Goal: Task Accomplishment & Management: Manage account settings

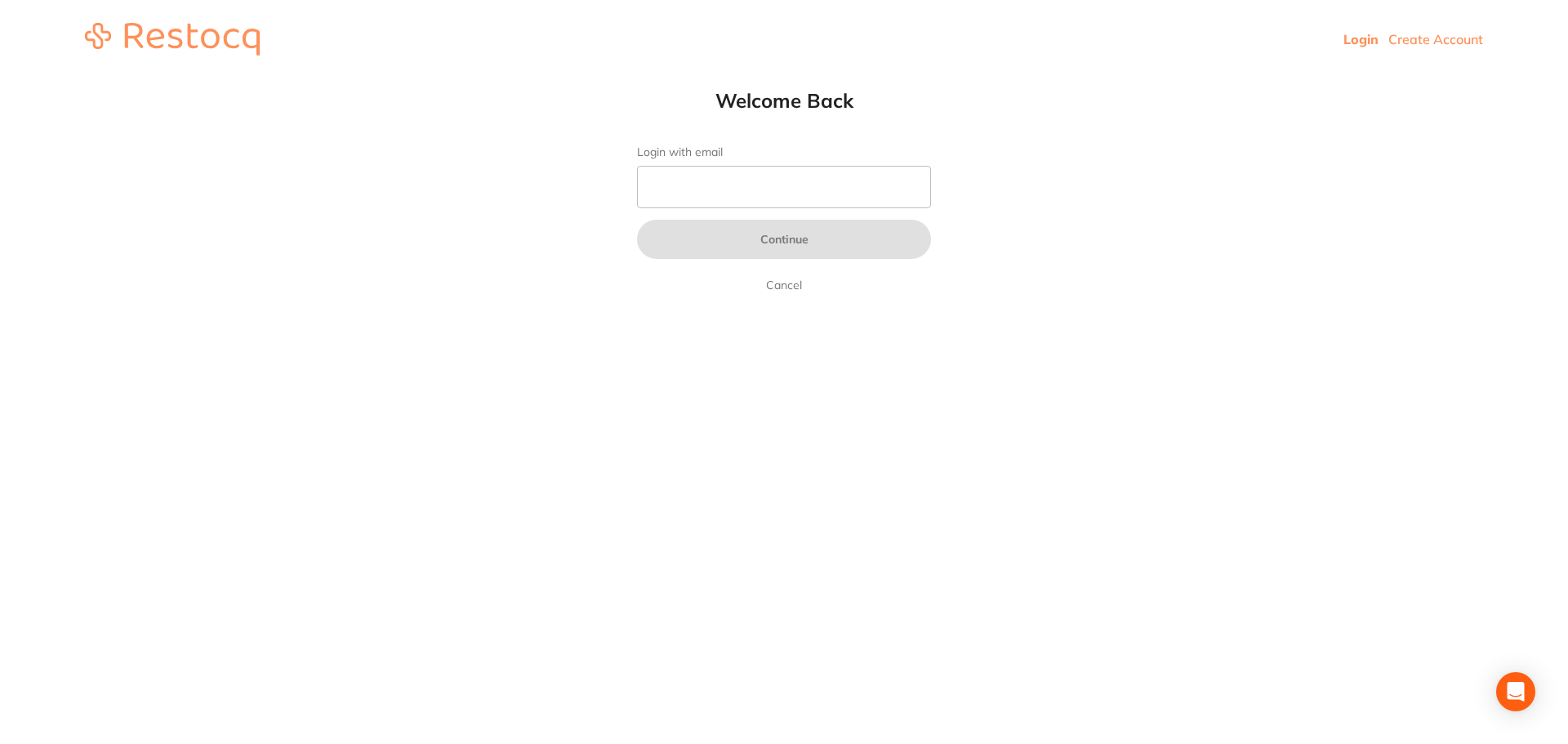
type input "[EMAIL_ADDRESS][DOMAIN_NAME]"
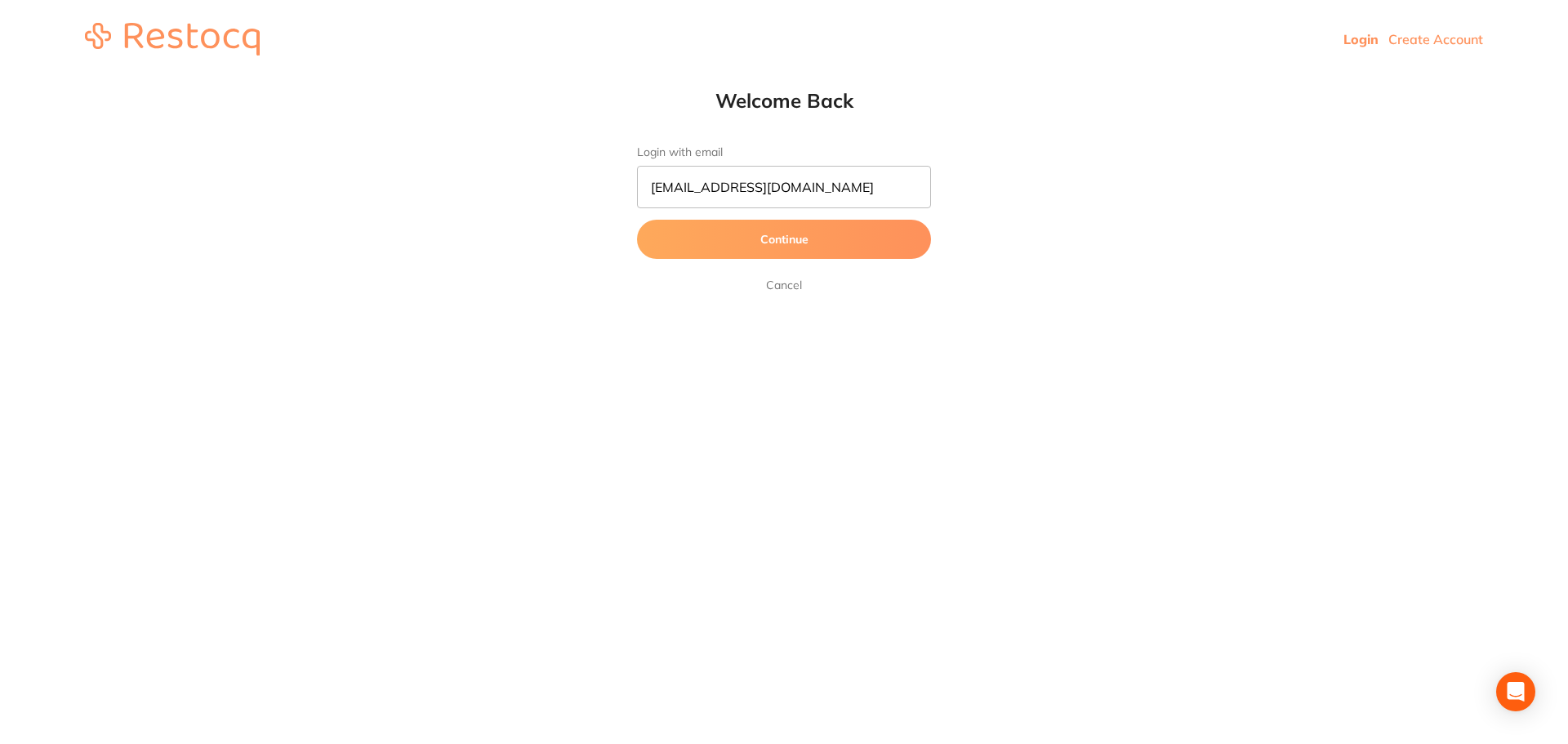
click at [769, 245] on button "Continue" at bounding box center [784, 239] width 294 height 39
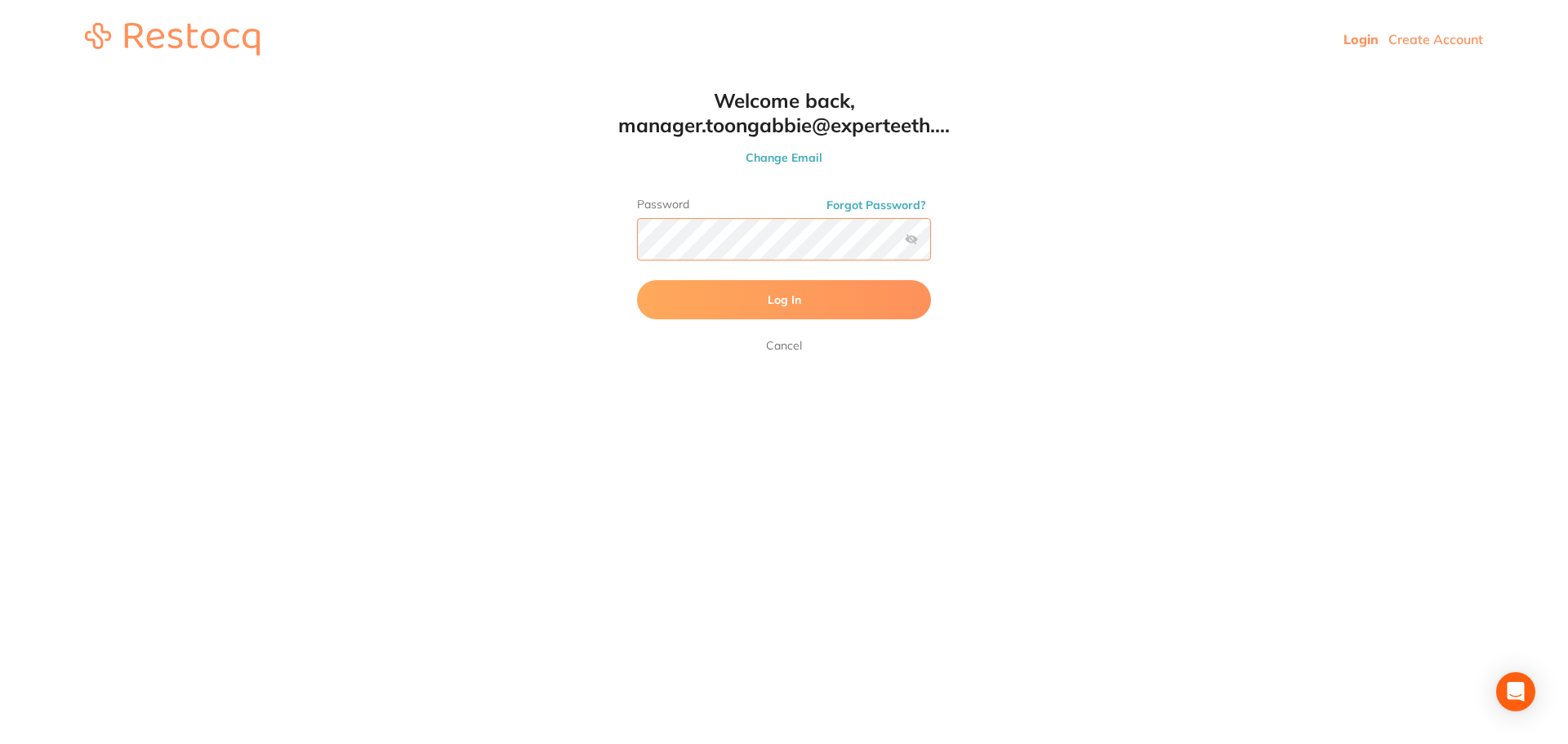
click at [637, 280] on button "Log In" at bounding box center [784, 299] width 294 height 39
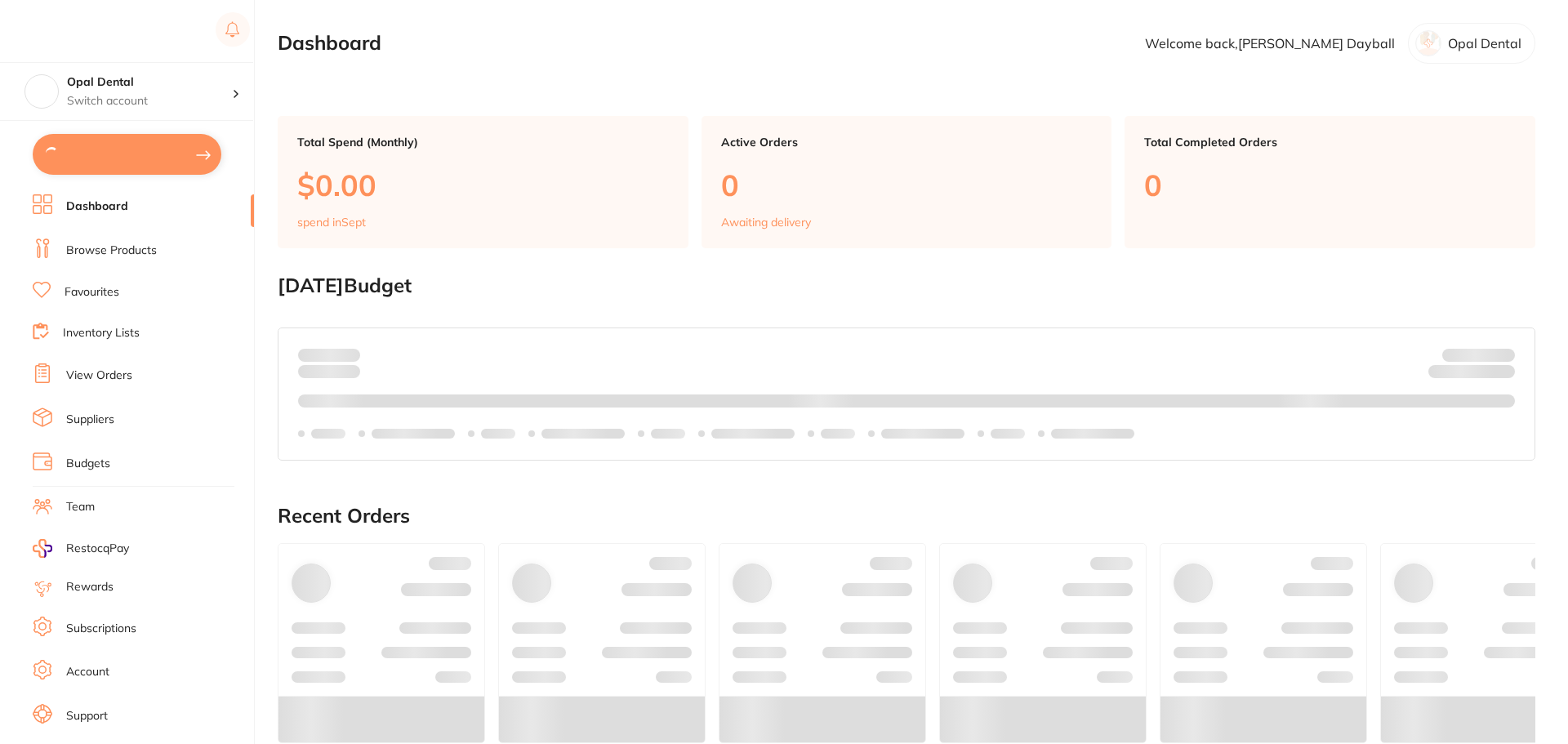
checkbox input "true"
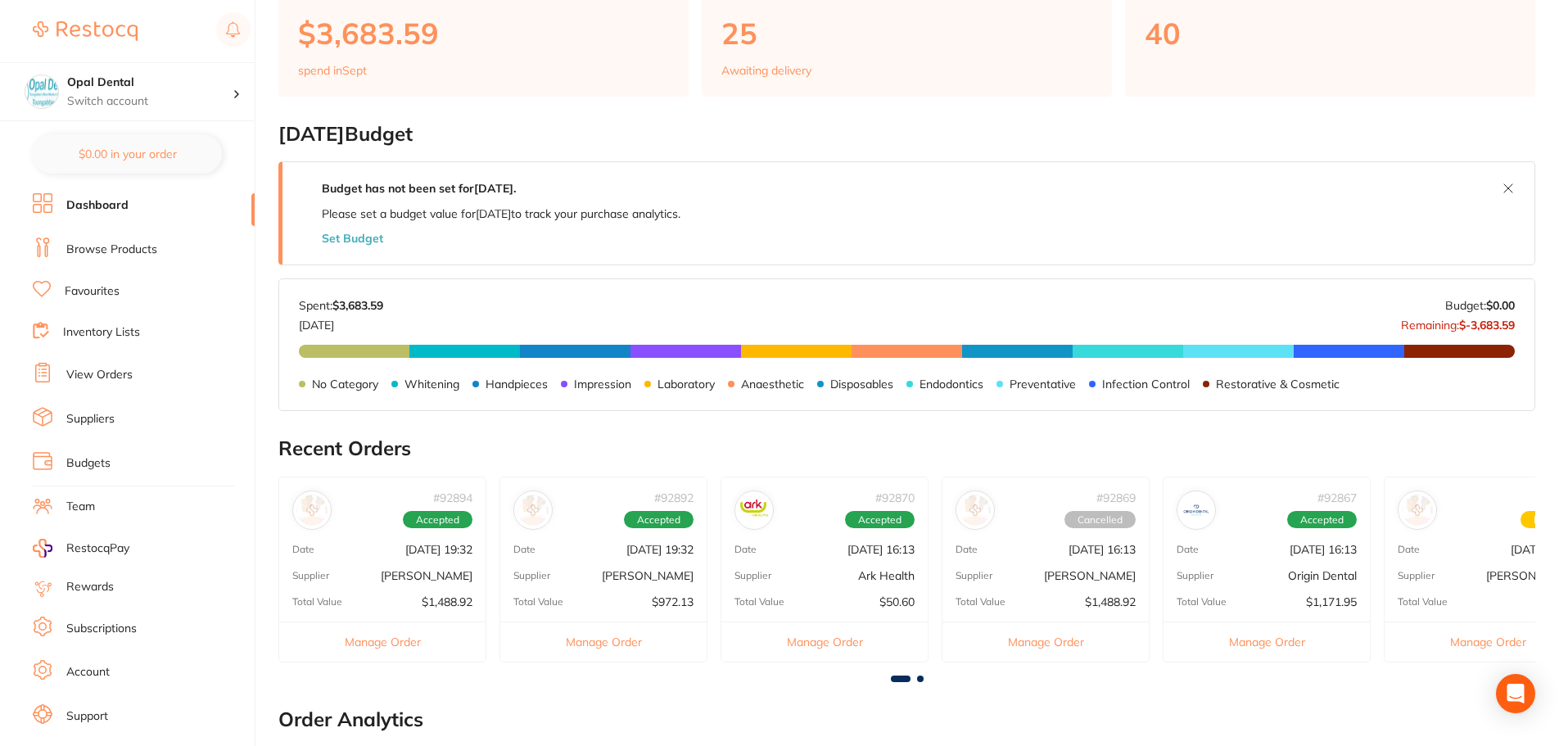
scroll to position [60, 0]
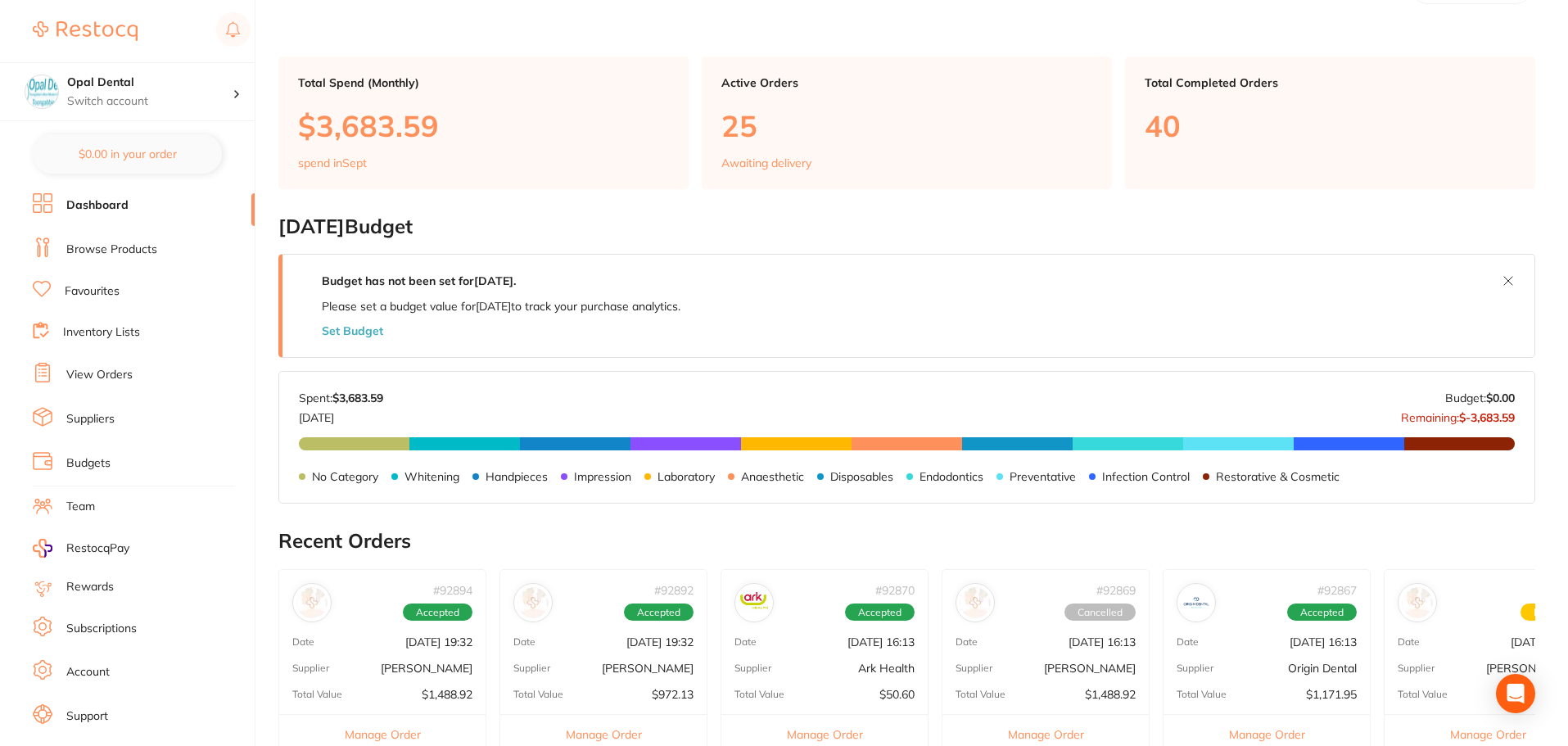
click at [108, 284] on link "Favourites" at bounding box center [92, 291] width 55 height 17
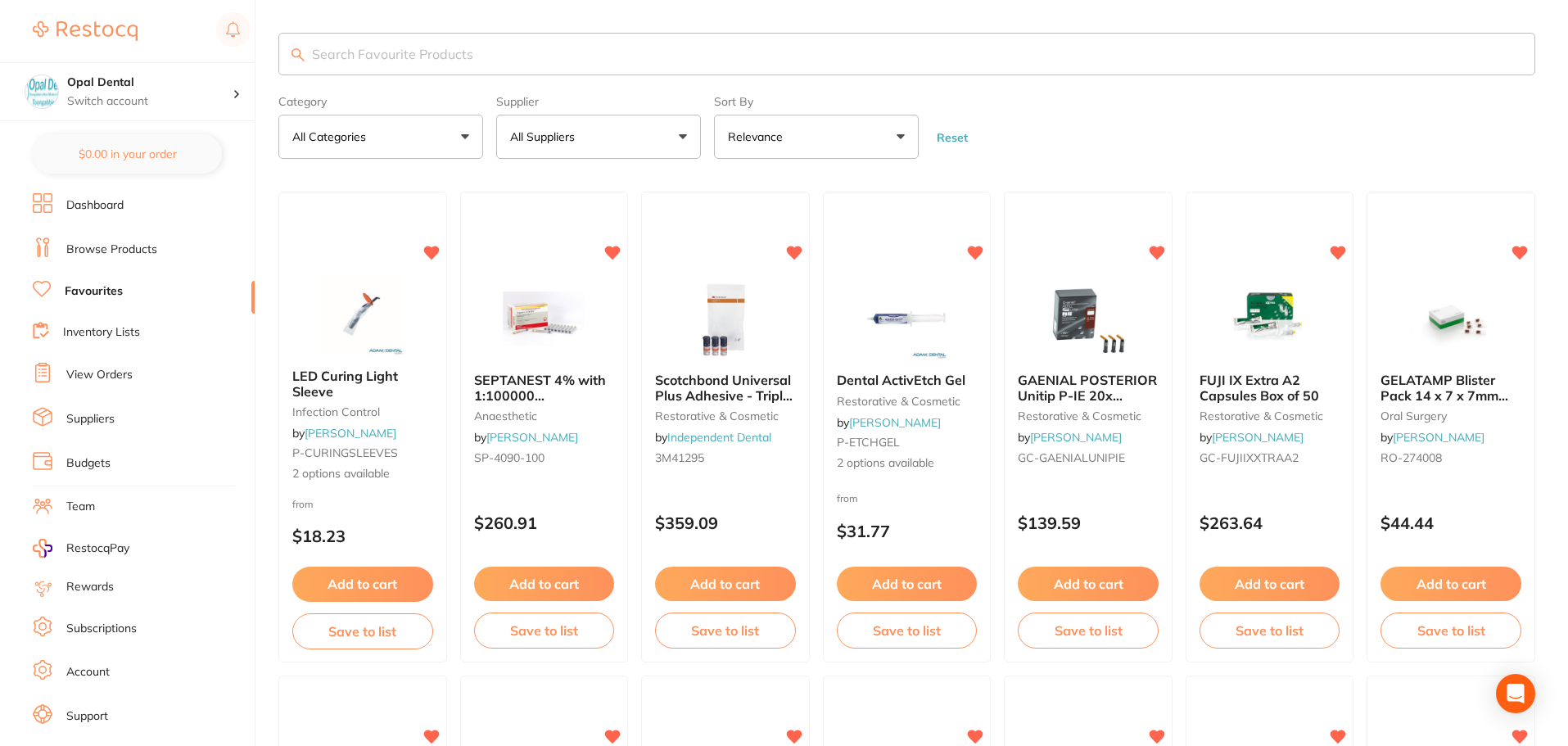
click at [131, 249] on link "Browse Products" at bounding box center [111, 250] width 90 height 17
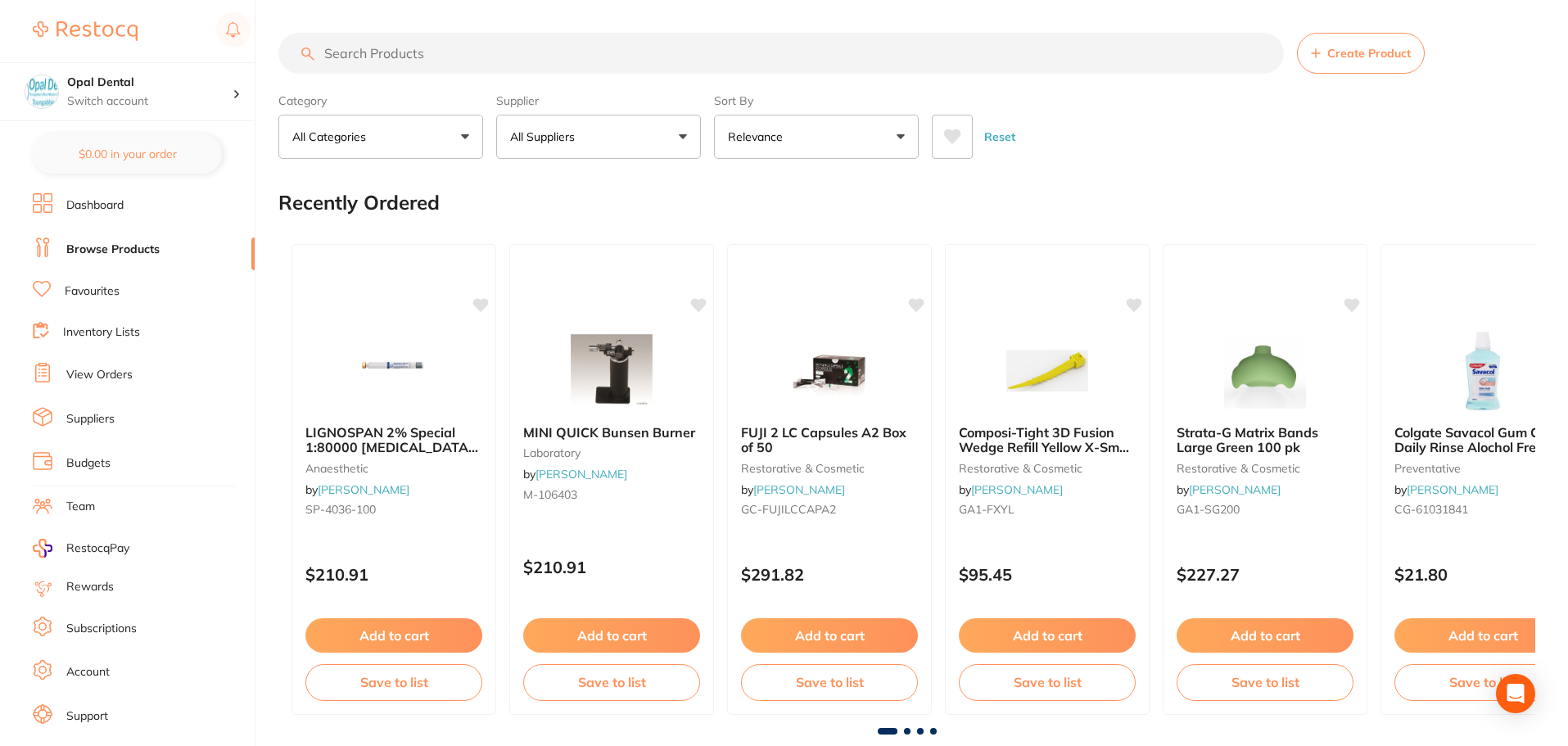
click at [553, 142] on p "All Suppliers" at bounding box center [546, 137] width 71 height 17
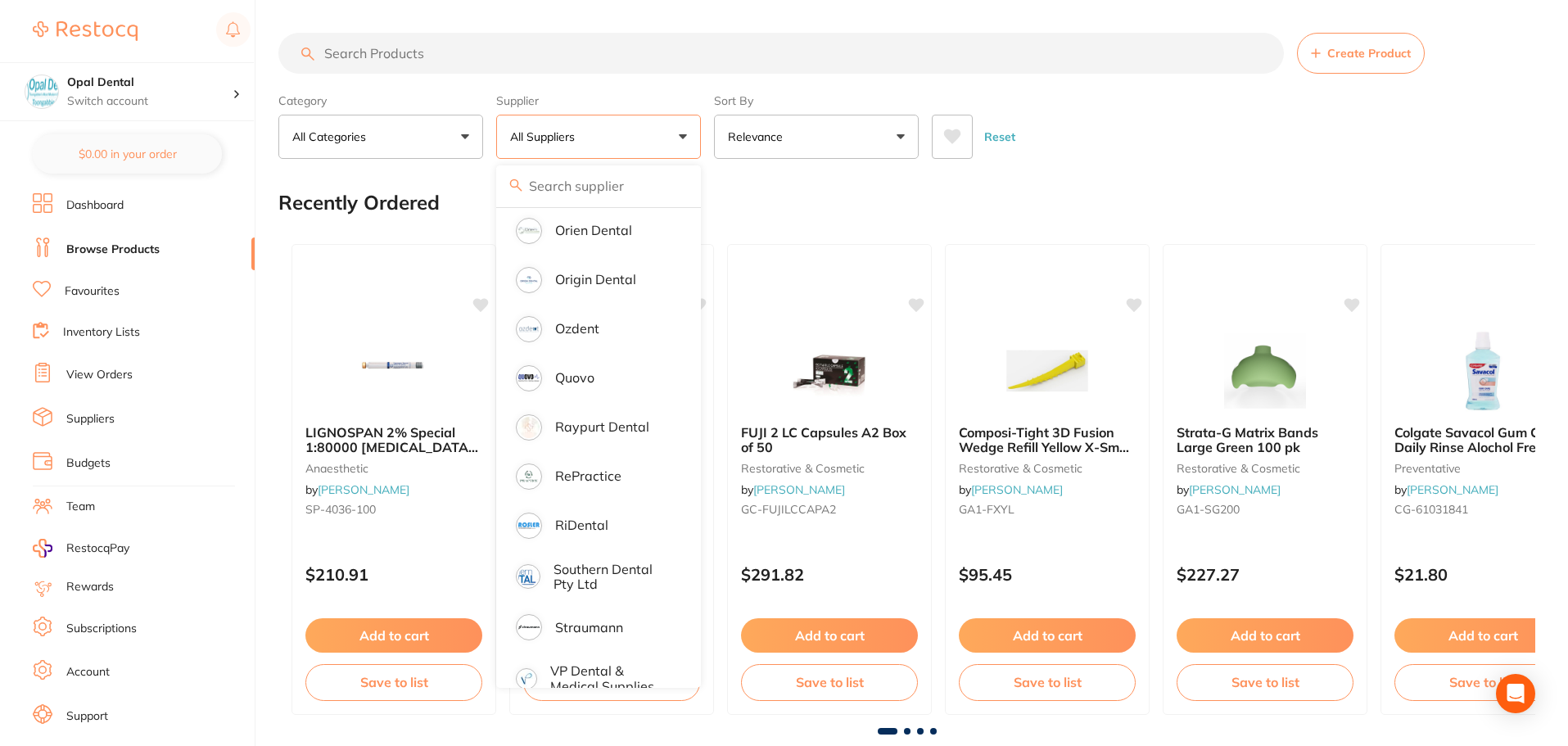
scroll to position [1488, 0]
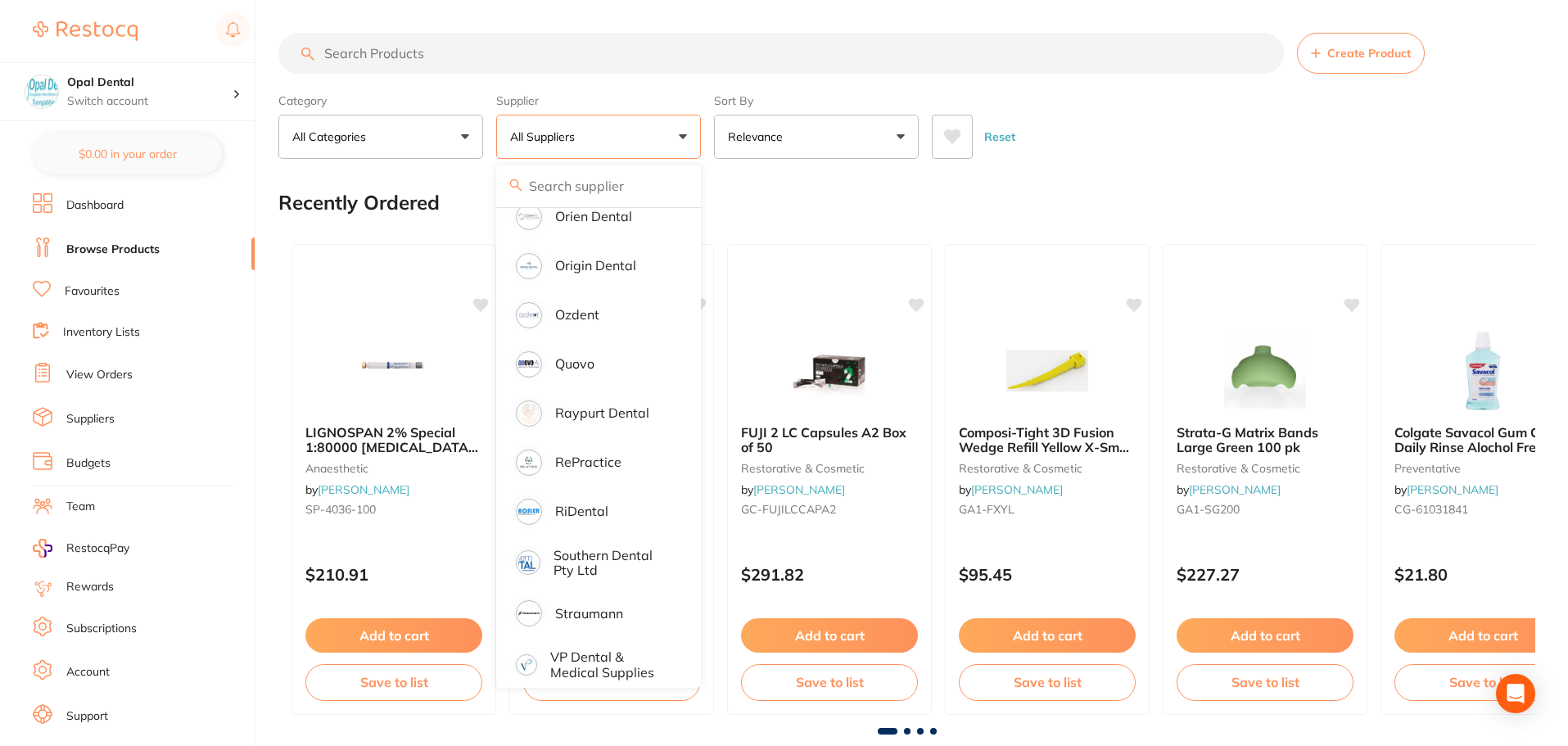
click at [726, 187] on div "Recently Ordered" at bounding box center [907, 203] width 1257 height 55
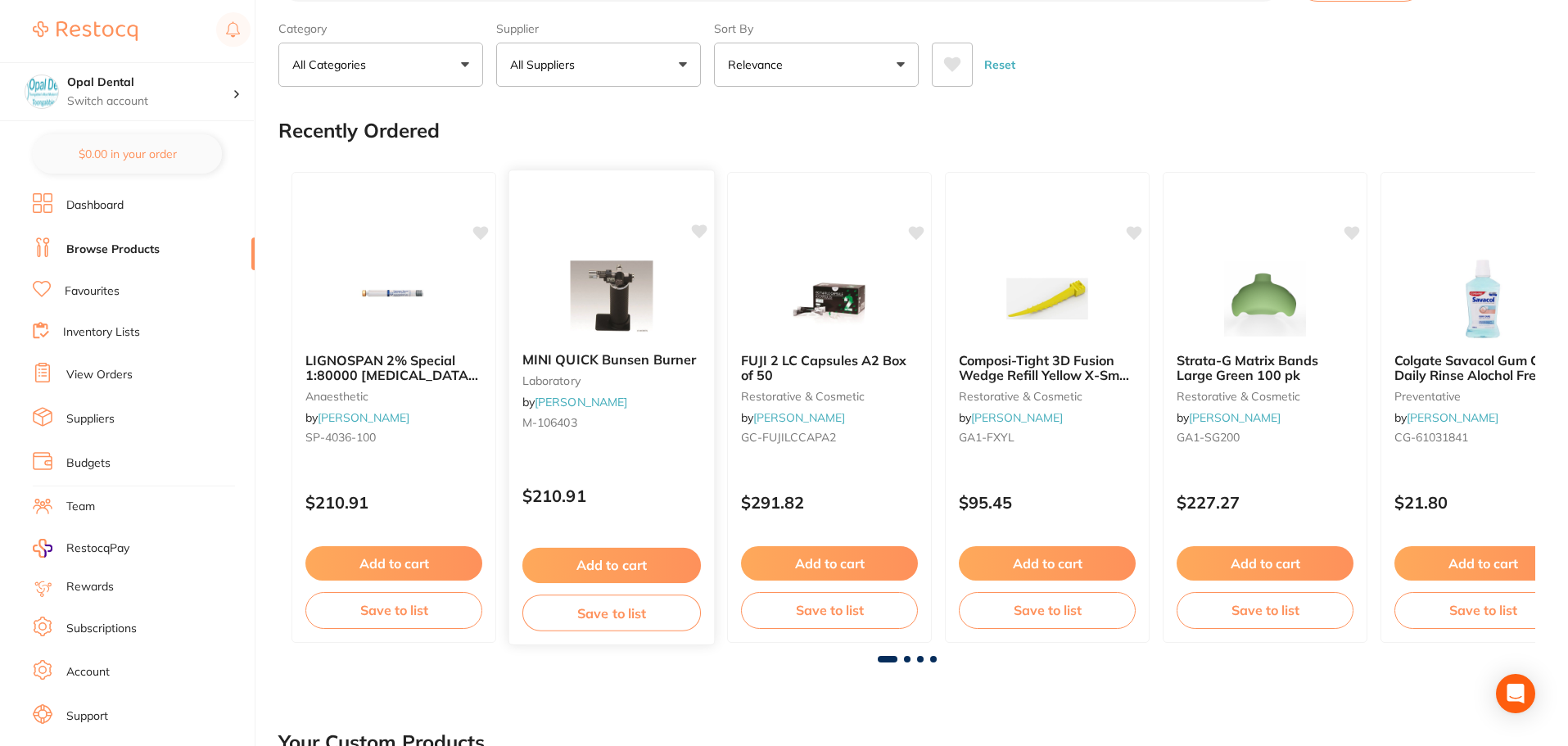
scroll to position [163, 0]
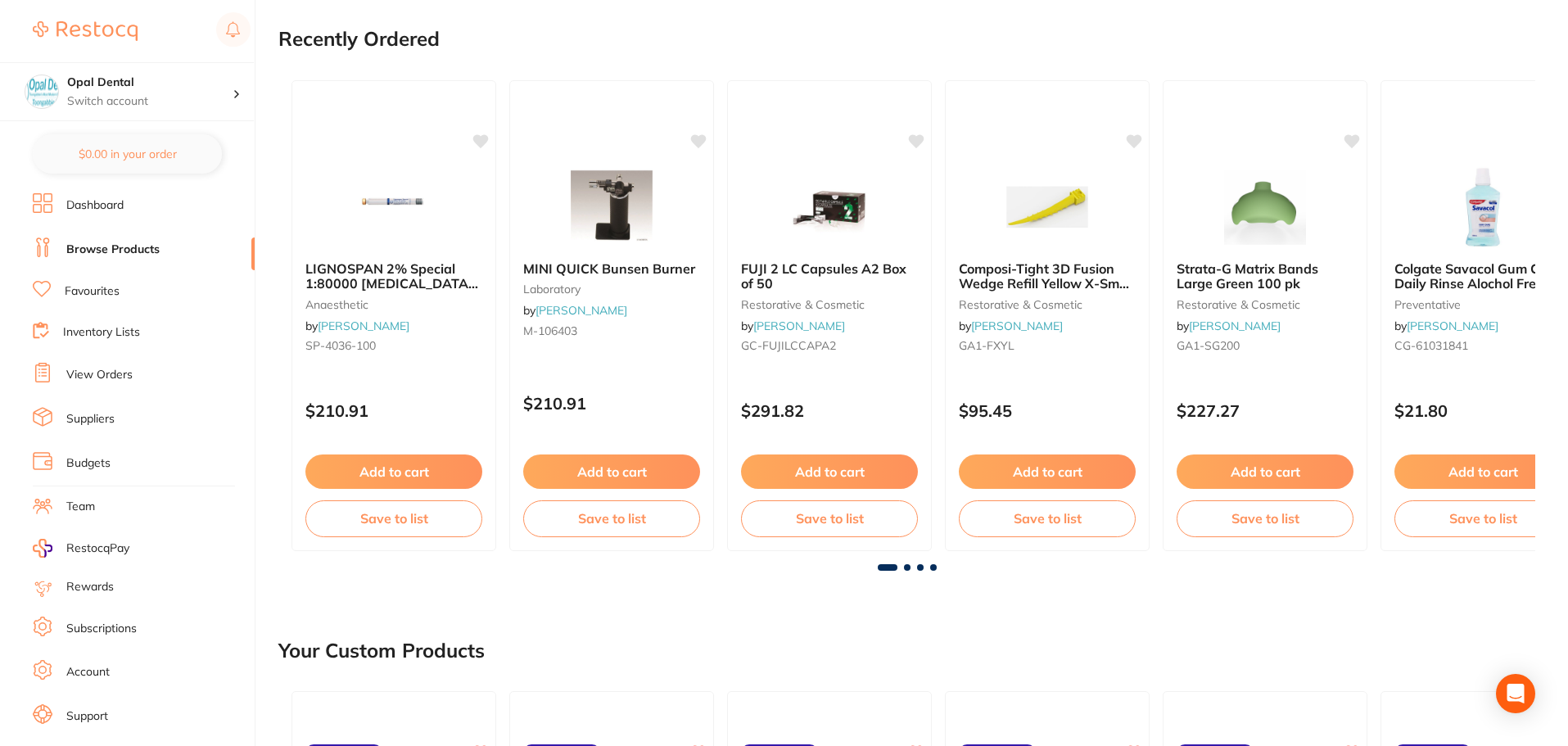
click at [119, 292] on link "Favourites" at bounding box center [92, 291] width 55 height 17
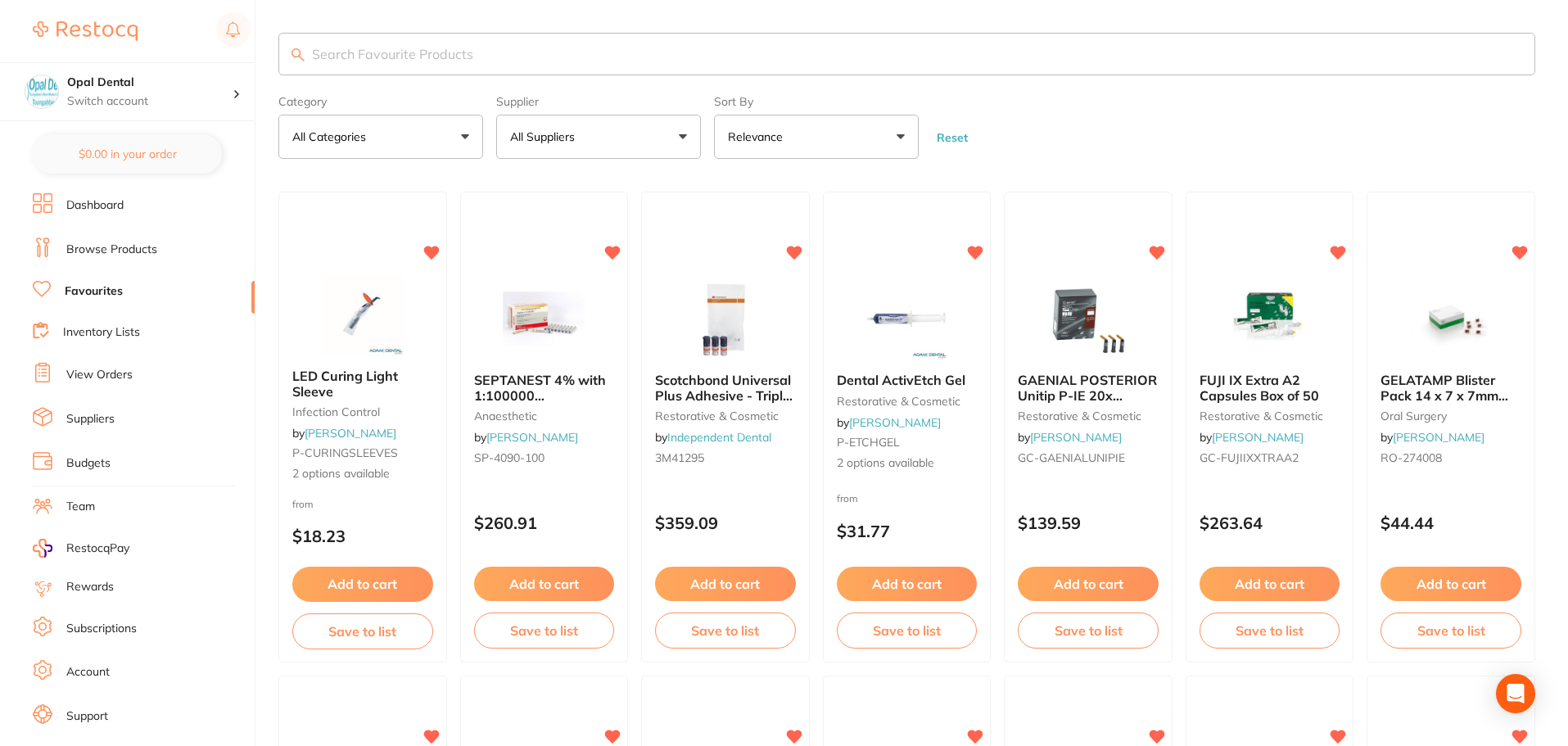
click at [133, 202] on li "Dashboard" at bounding box center [144, 205] width 222 height 25
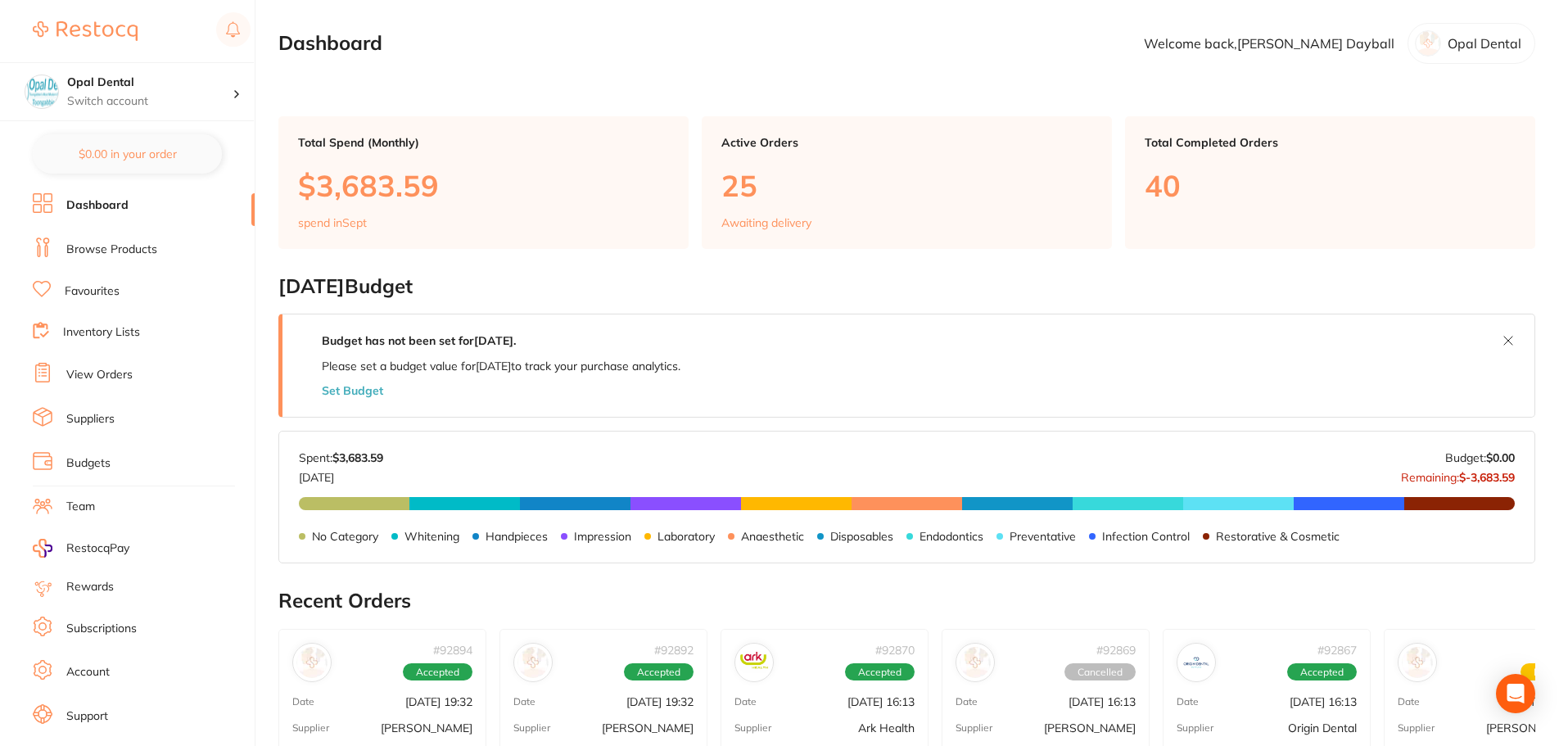
click at [1290, 49] on p "Welcome back, [PERSON_NAME]" at bounding box center [1269, 43] width 251 height 15
click at [201, 101] on p "Switch account" at bounding box center [150, 101] width 165 height 17
click at [325, 85] on main "Dashboard Welcome back, [PERSON_NAME] [PERSON_NAME] Dental Total Spend (Monthly…" at bounding box center [923, 649] width 1290 height 1297
click at [1453, 45] on p "Opal Dental" at bounding box center [1484, 43] width 74 height 15
click at [103, 252] on link "Browse Products" at bounding box center [111, 250] width 90 height 17
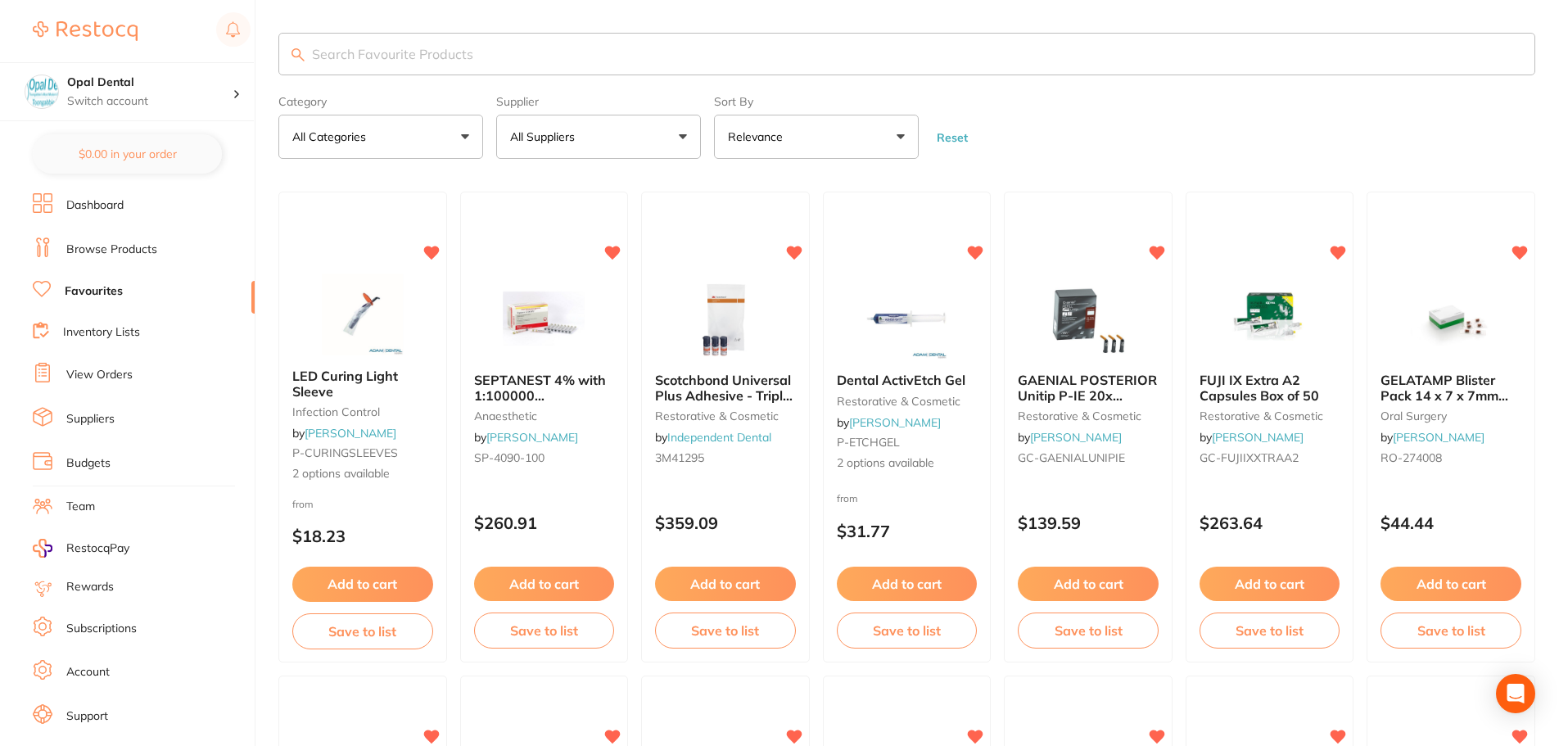
click at [140, 326] on link "Inventory Lists" at bounding box center [101, 333] width 77 height 17
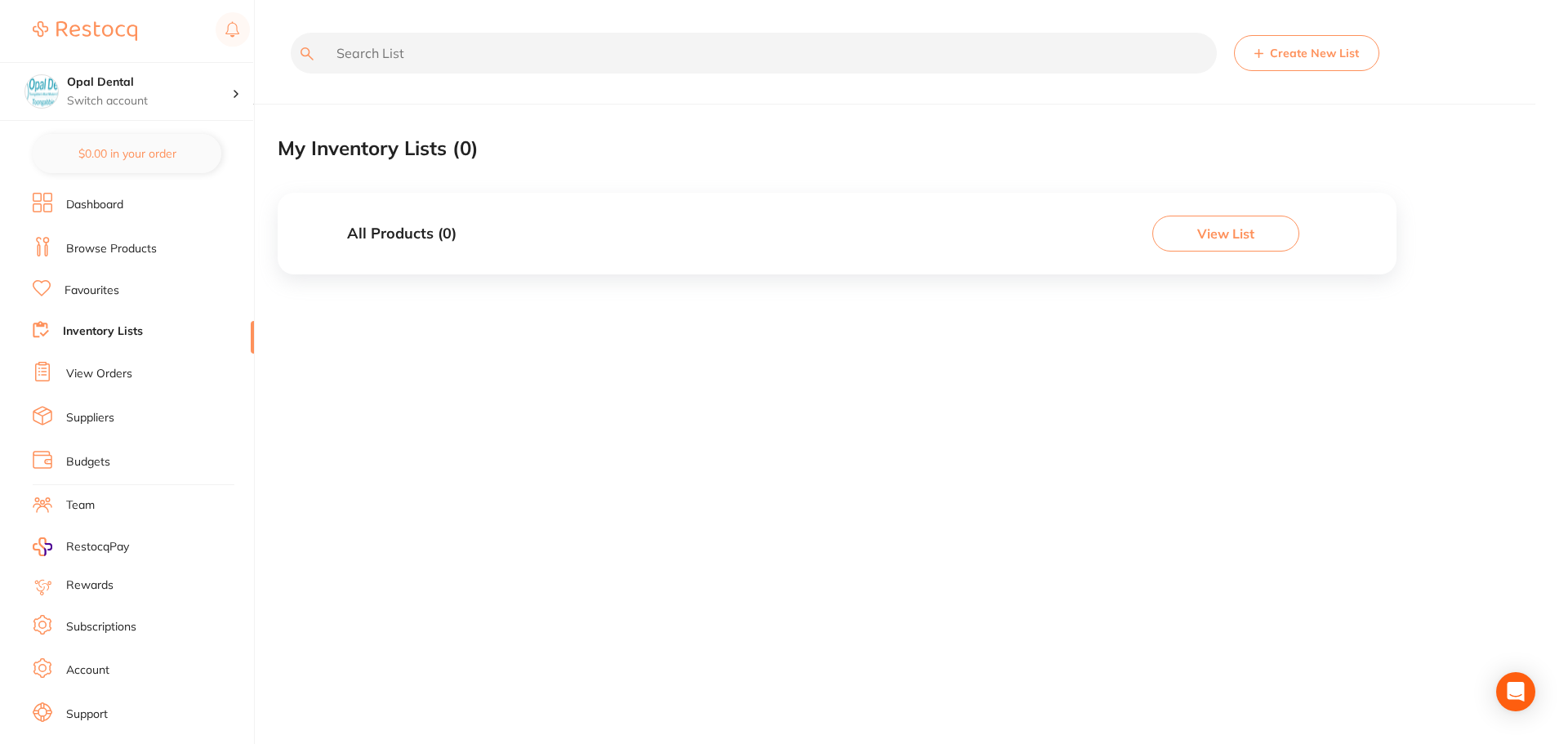
click at [115, 379] on link "View Orders" at bounding box center [98, 374] width 66 height 17
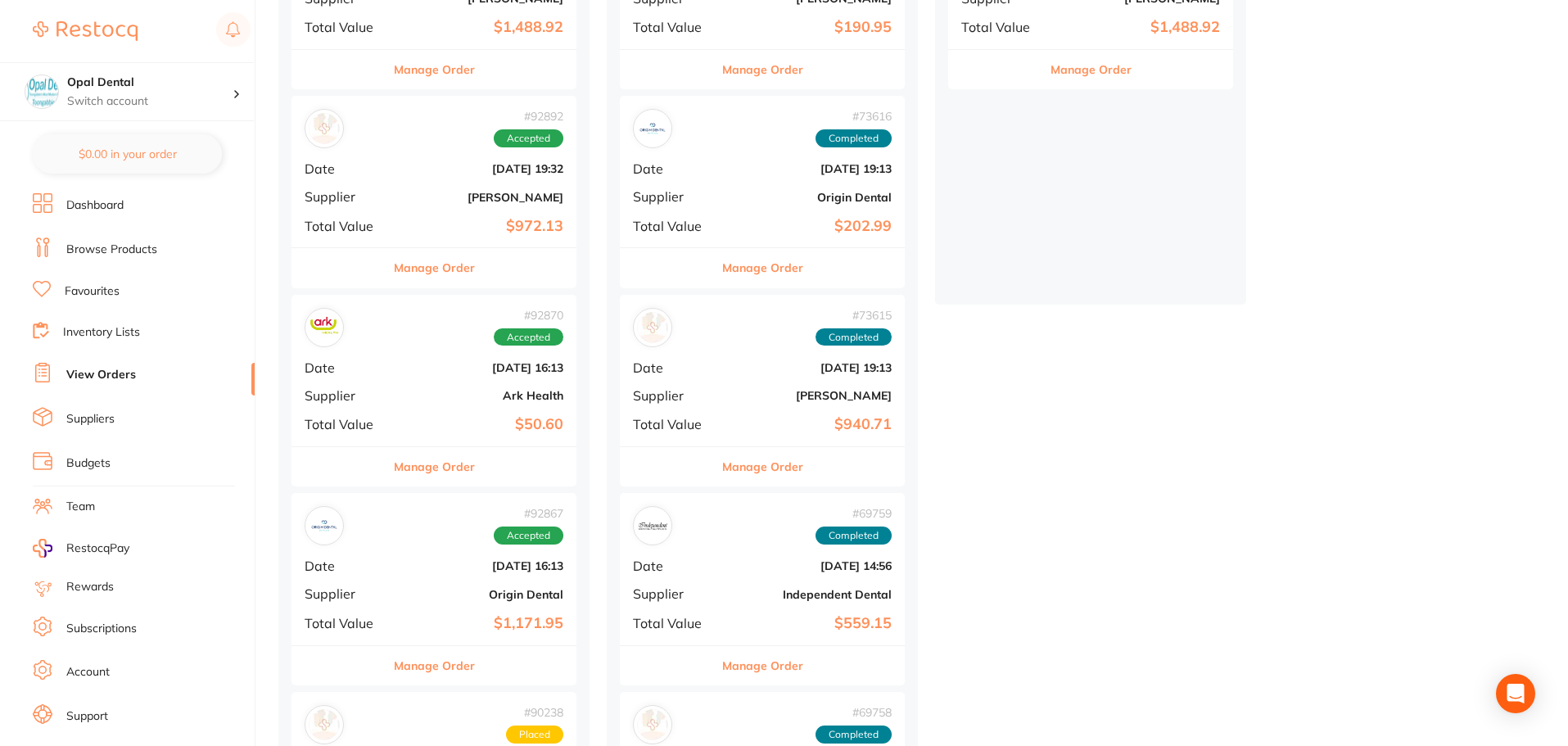
scroll to position [328, 0]
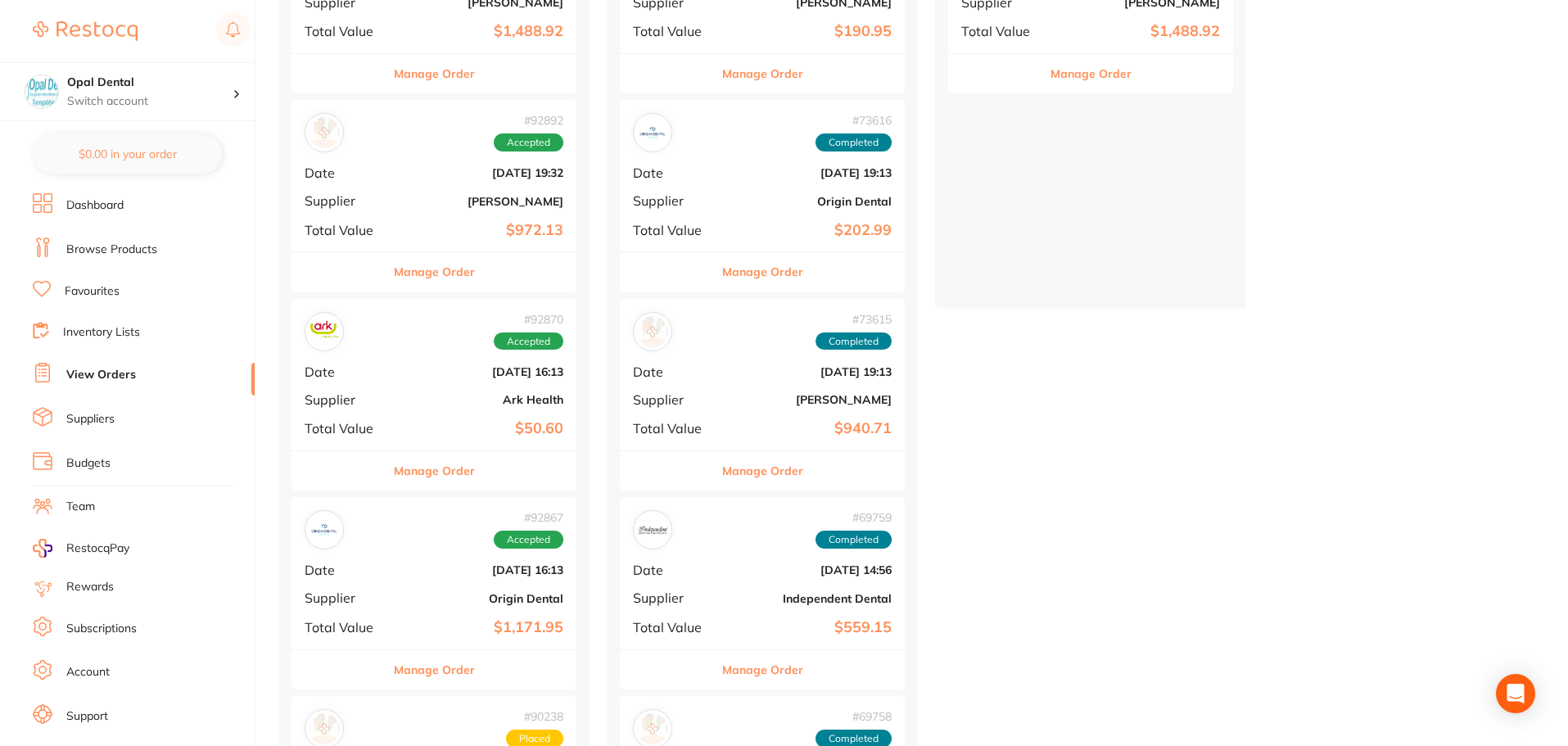
click at [133, 410] on li "Suppliers" at bounding box center [144, 419] width 222 height 25
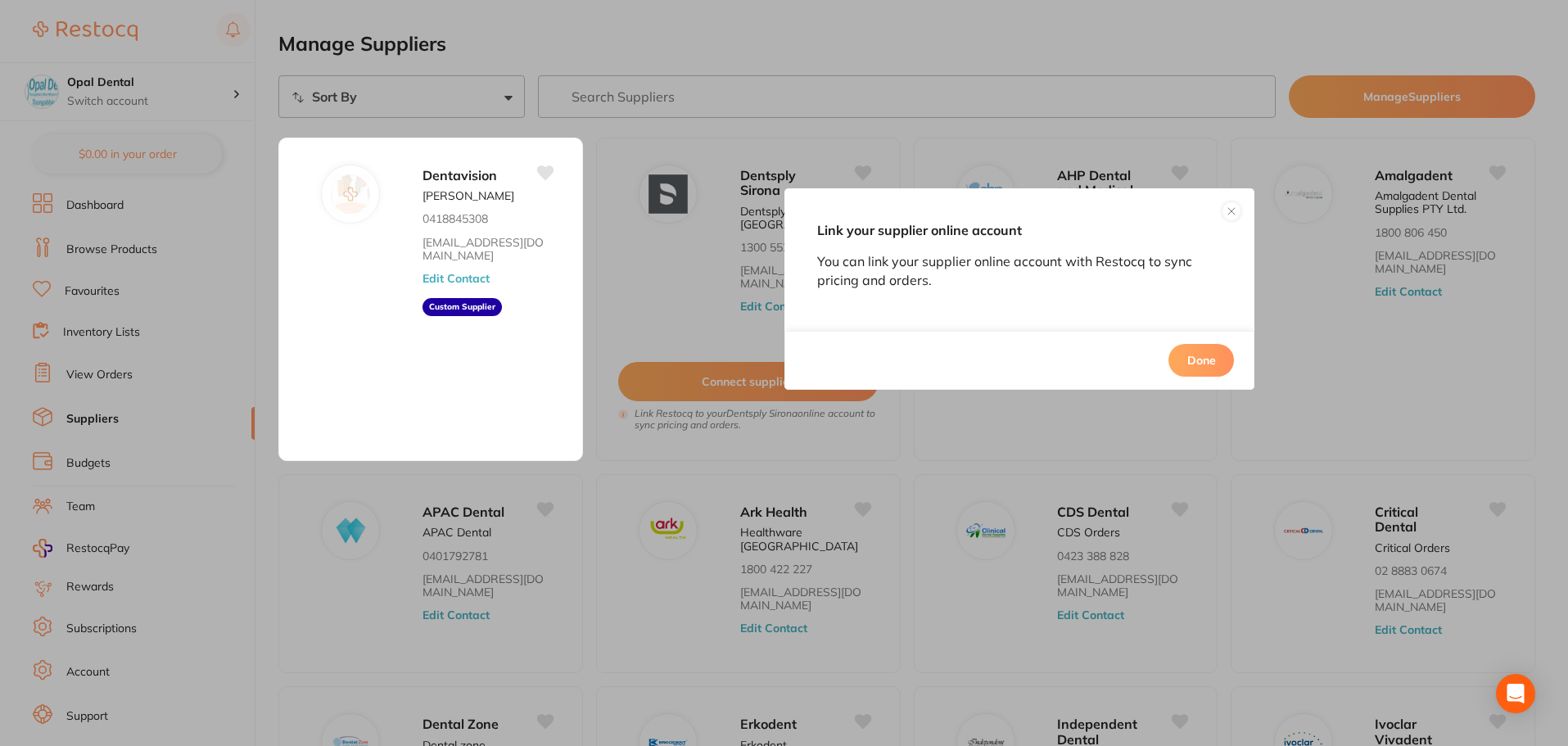
click at [1227, 208] on button at bounding box center [1232, 212] width 20 height 20
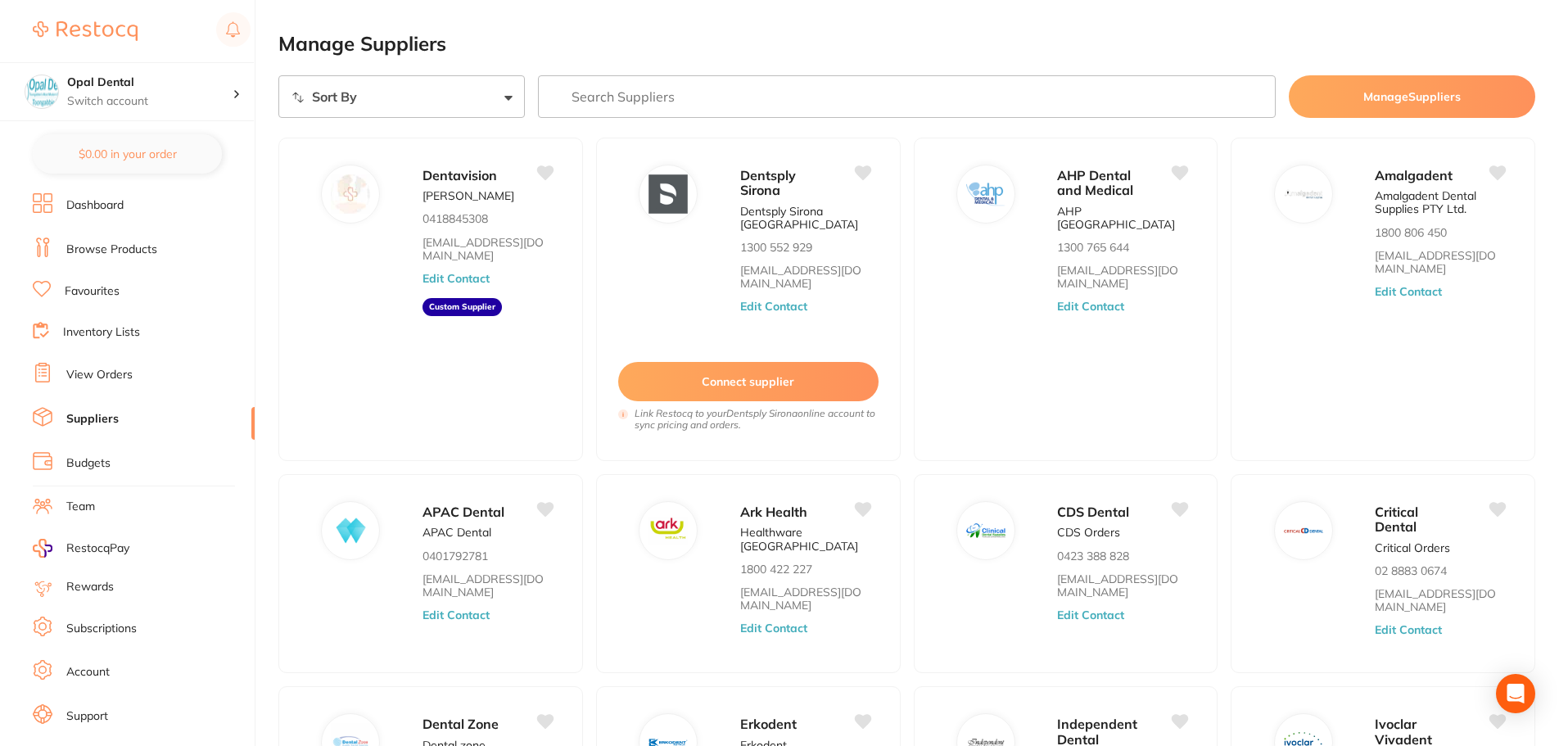
click at [113, 203] on link "Dashboard" at bounding box center [94, 206] width 57 height 17
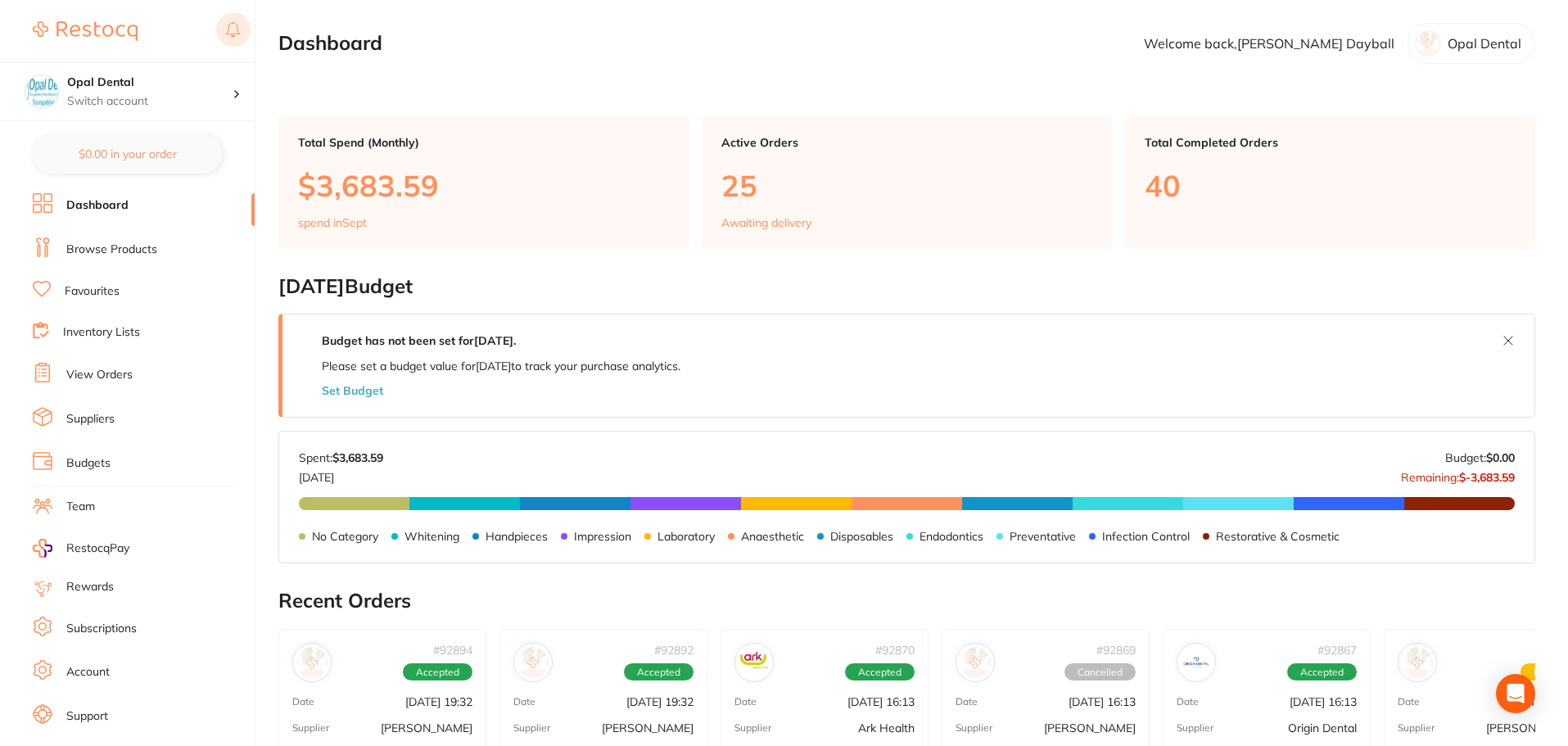
click at [239, 28] on rect at bounding box center [233, 29] width 34 height 34
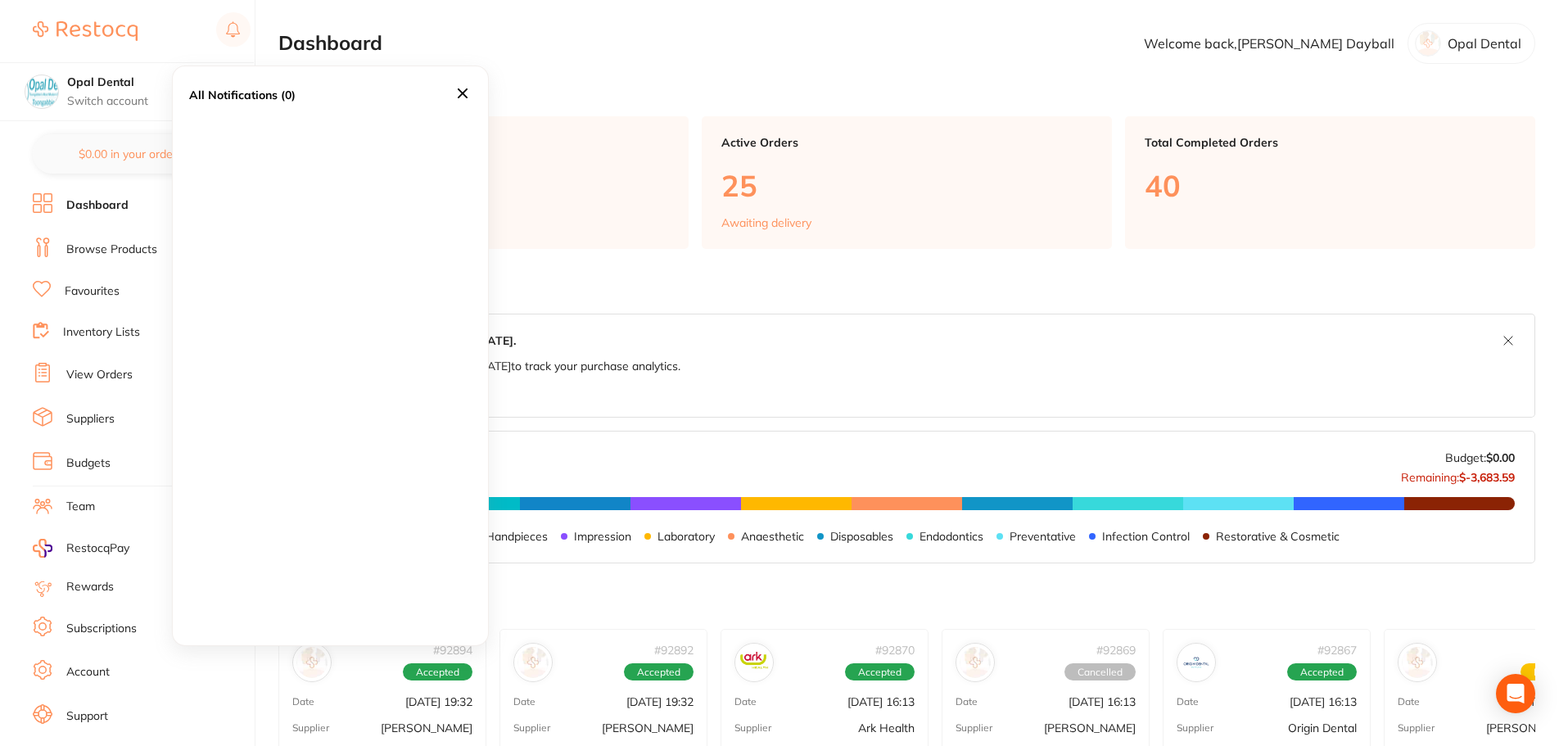
click at [461, 94] on icon at bounding box center [462, 93] width 10 height 10
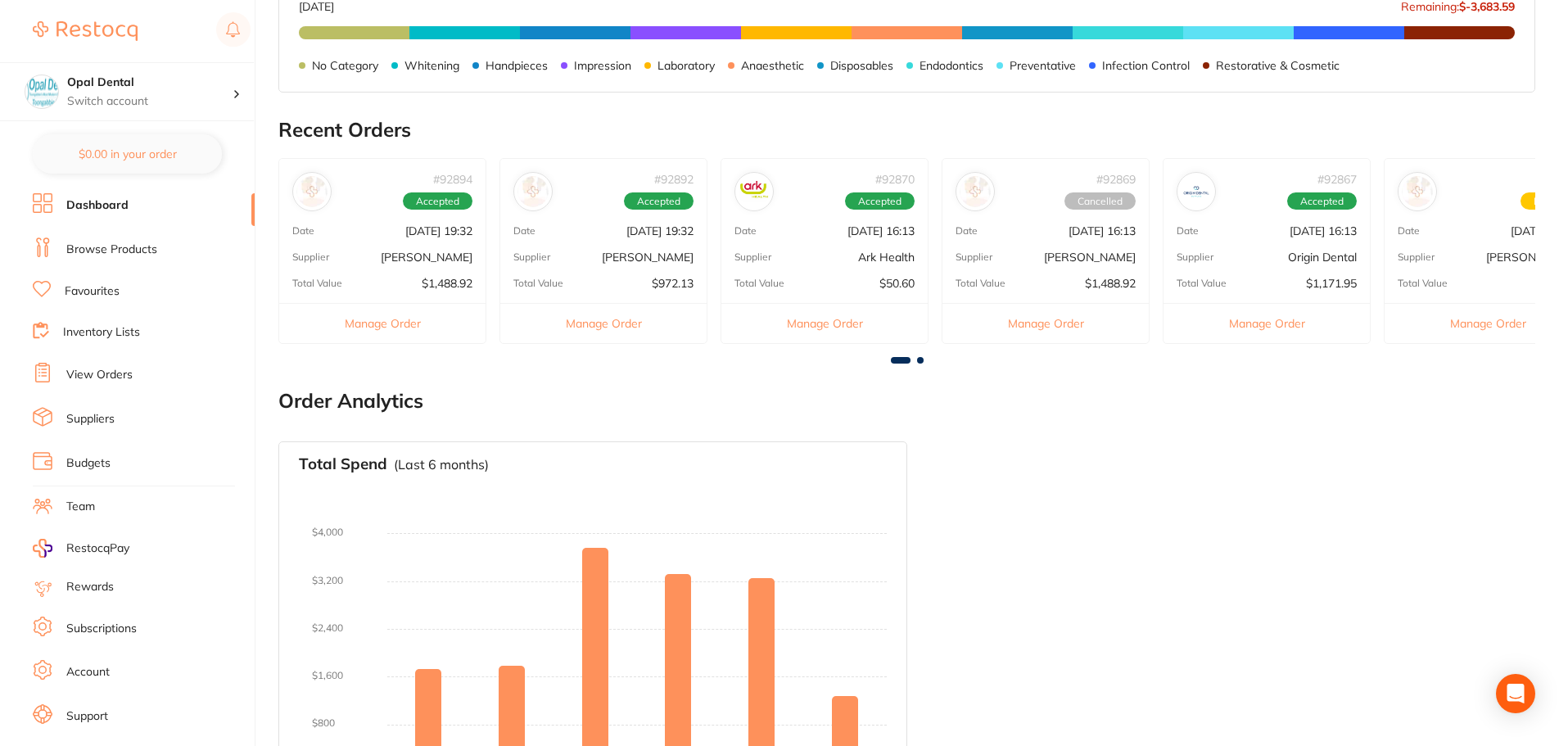
scroll to position [551, 0]
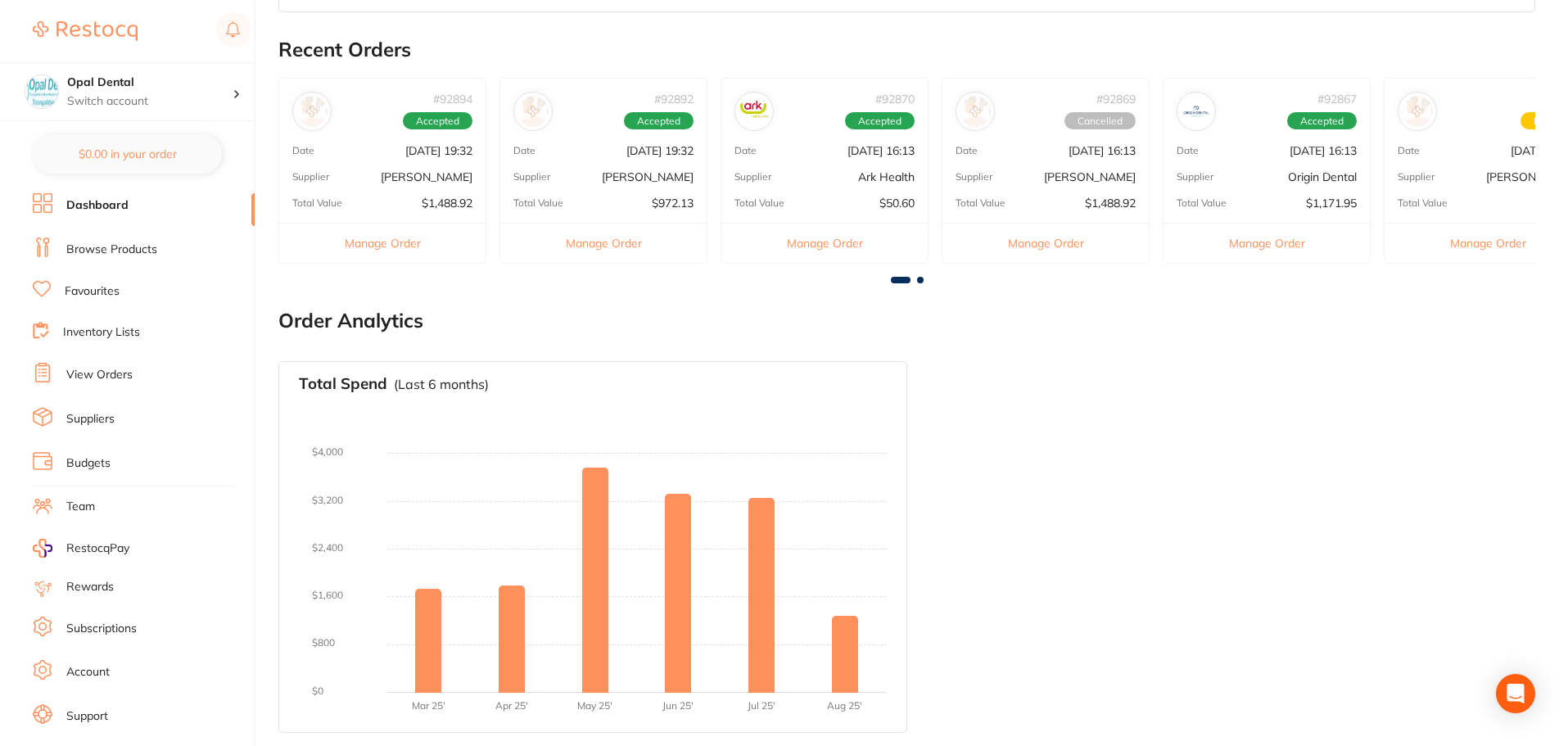
click at [105, 252] on link "Browse Products" at bounding box center [111, 250] width 90 height 17
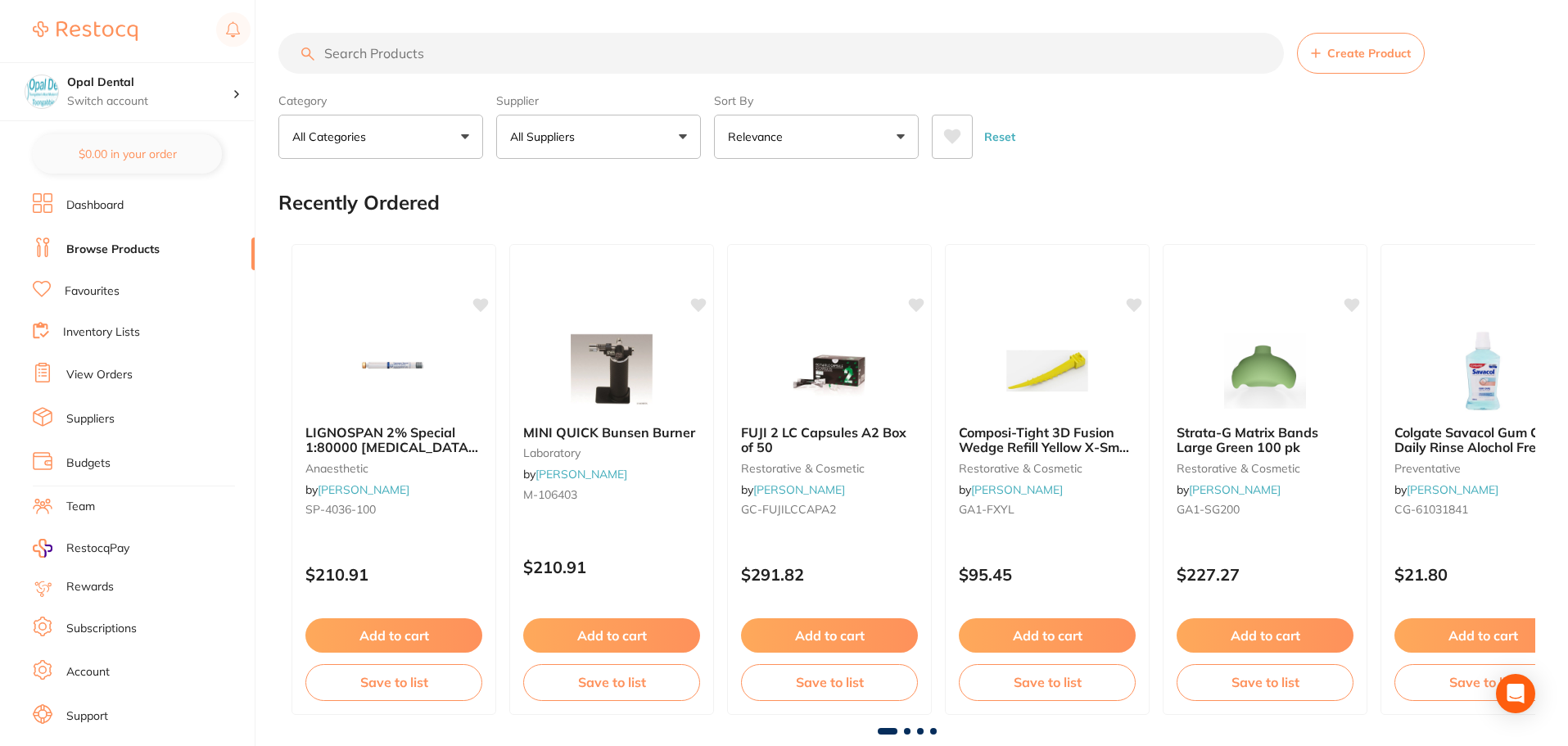
click at [99, 325] on link "Inventory Lists" at bounding box center [101, 333] width 77 height 17
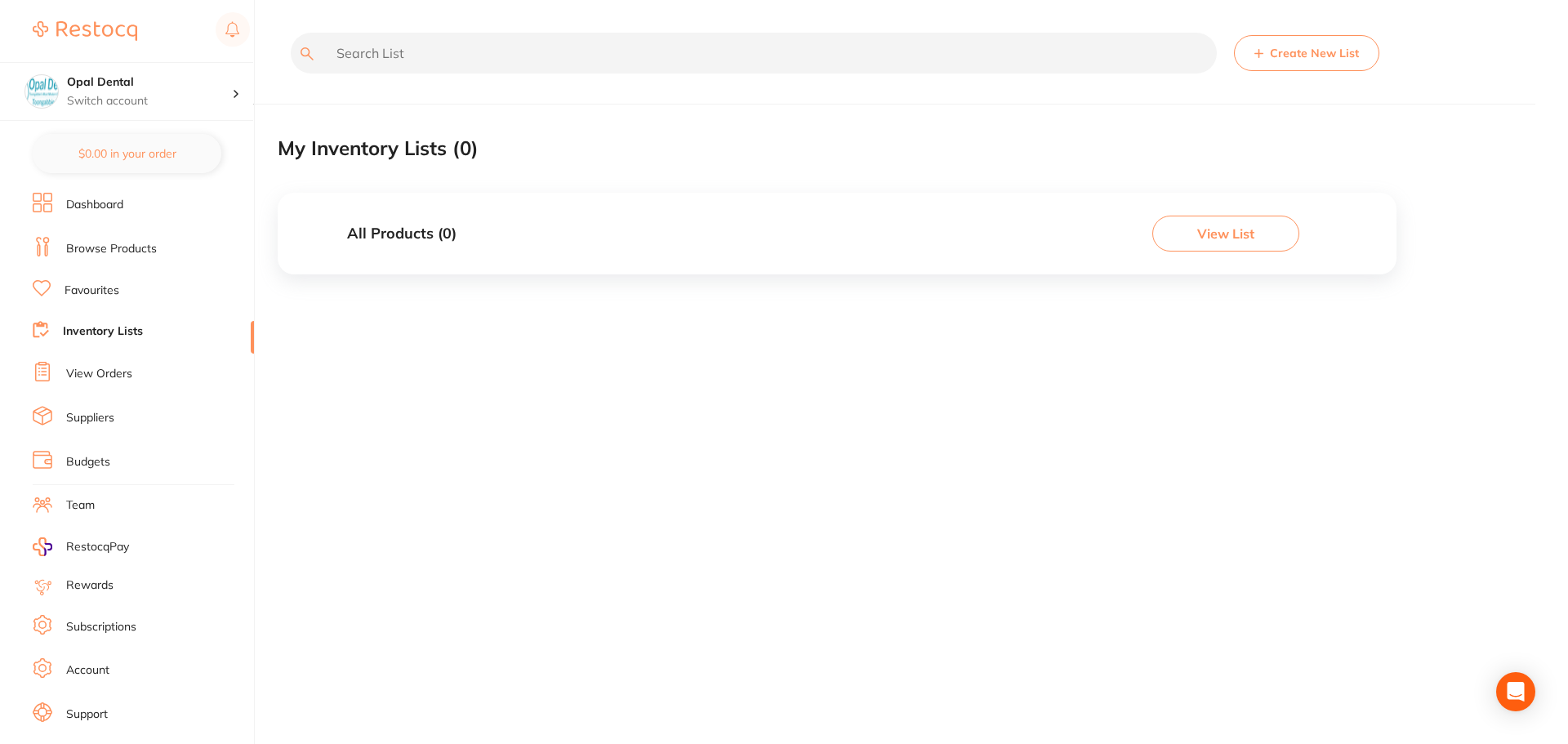
click at [114, 374] on link "View Orders" at bounding box center [98, 374] width 66 height 17
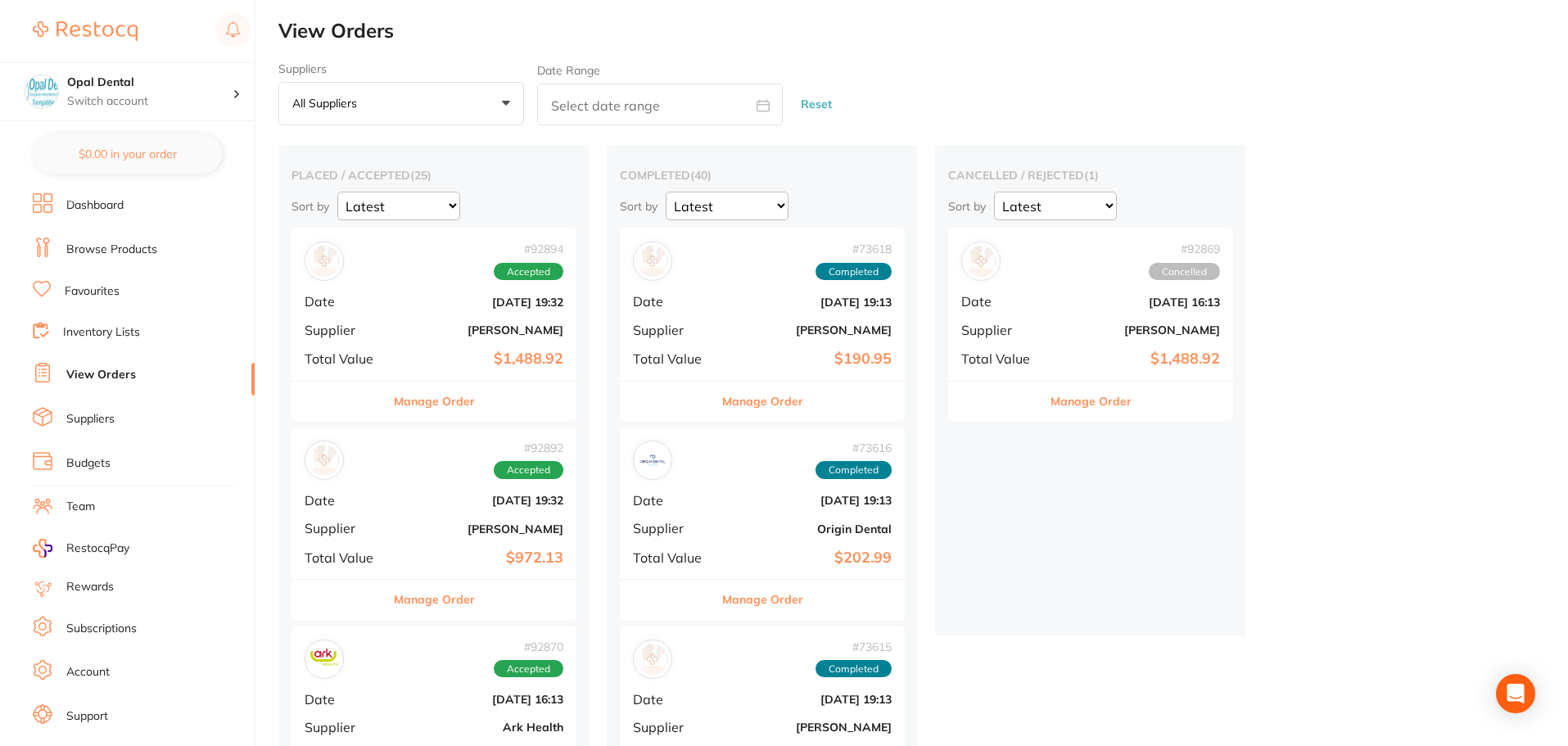
click at [440, 406] on button "Manage Order" at bounding box center [434, 402] width 81 height 39
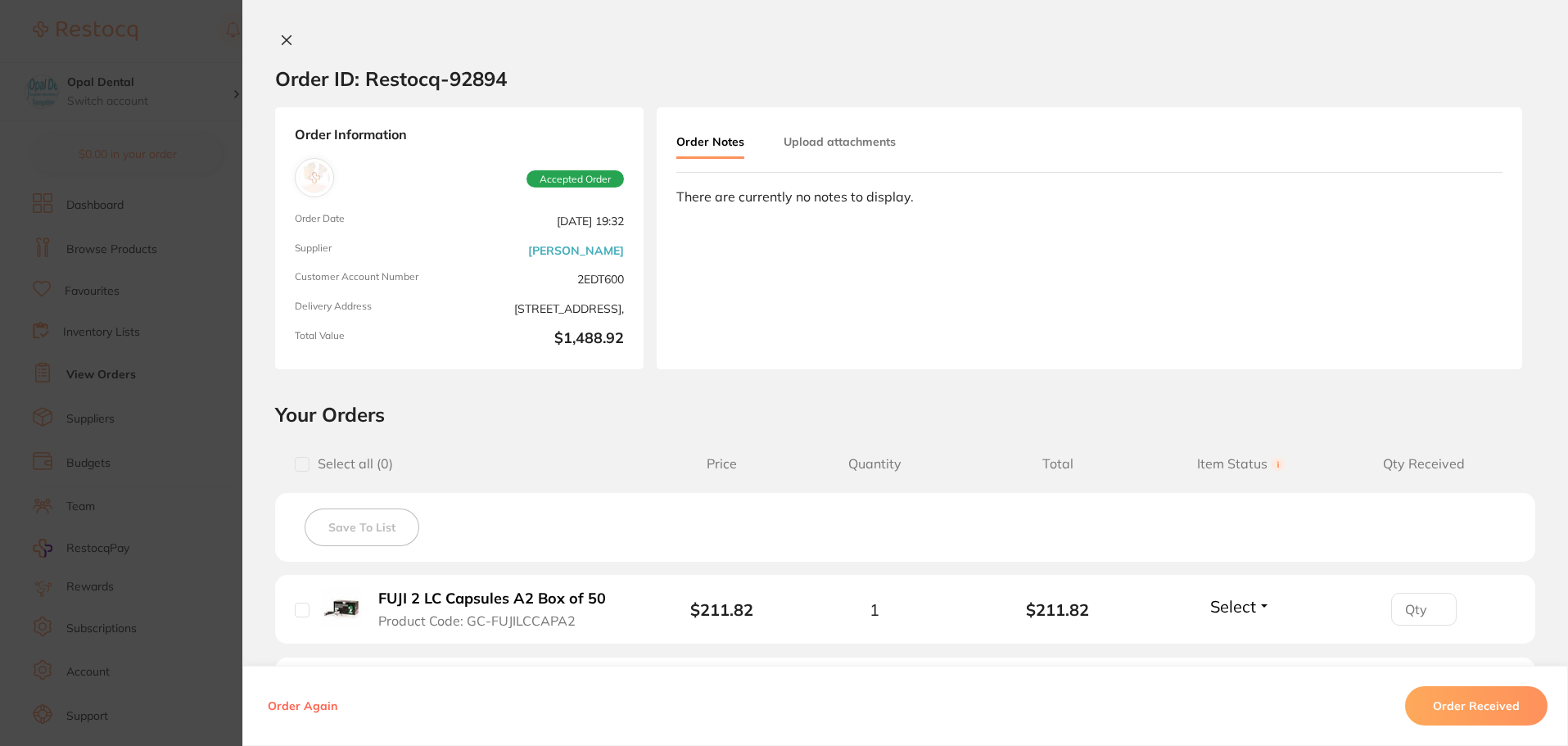
click at [284, 40] on icon at bounding box center [286, 39] width 13 height 13
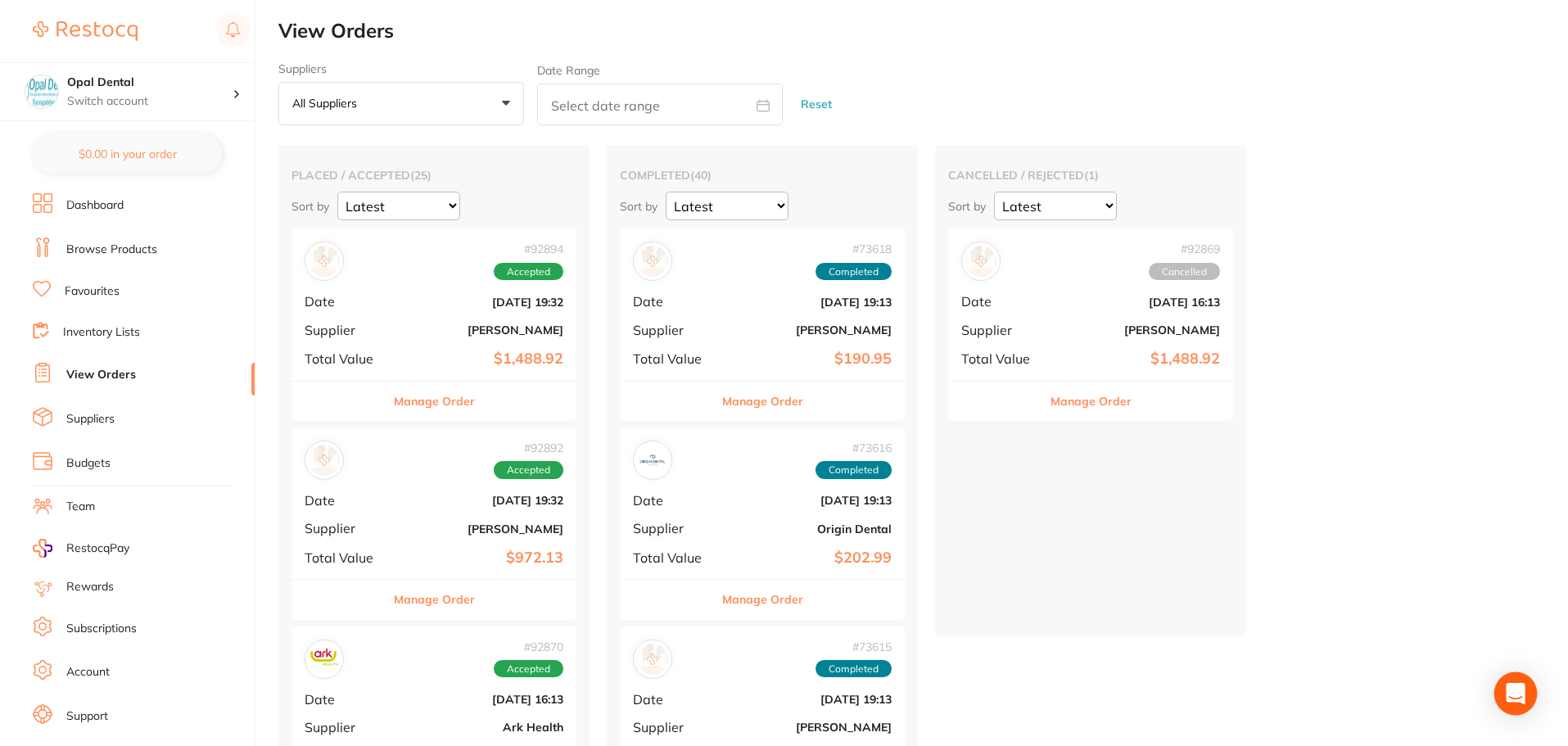
click at [1512, 706] on div "Open Intercom Messenger" at bounding box center [1516, 694] width 43 height 43
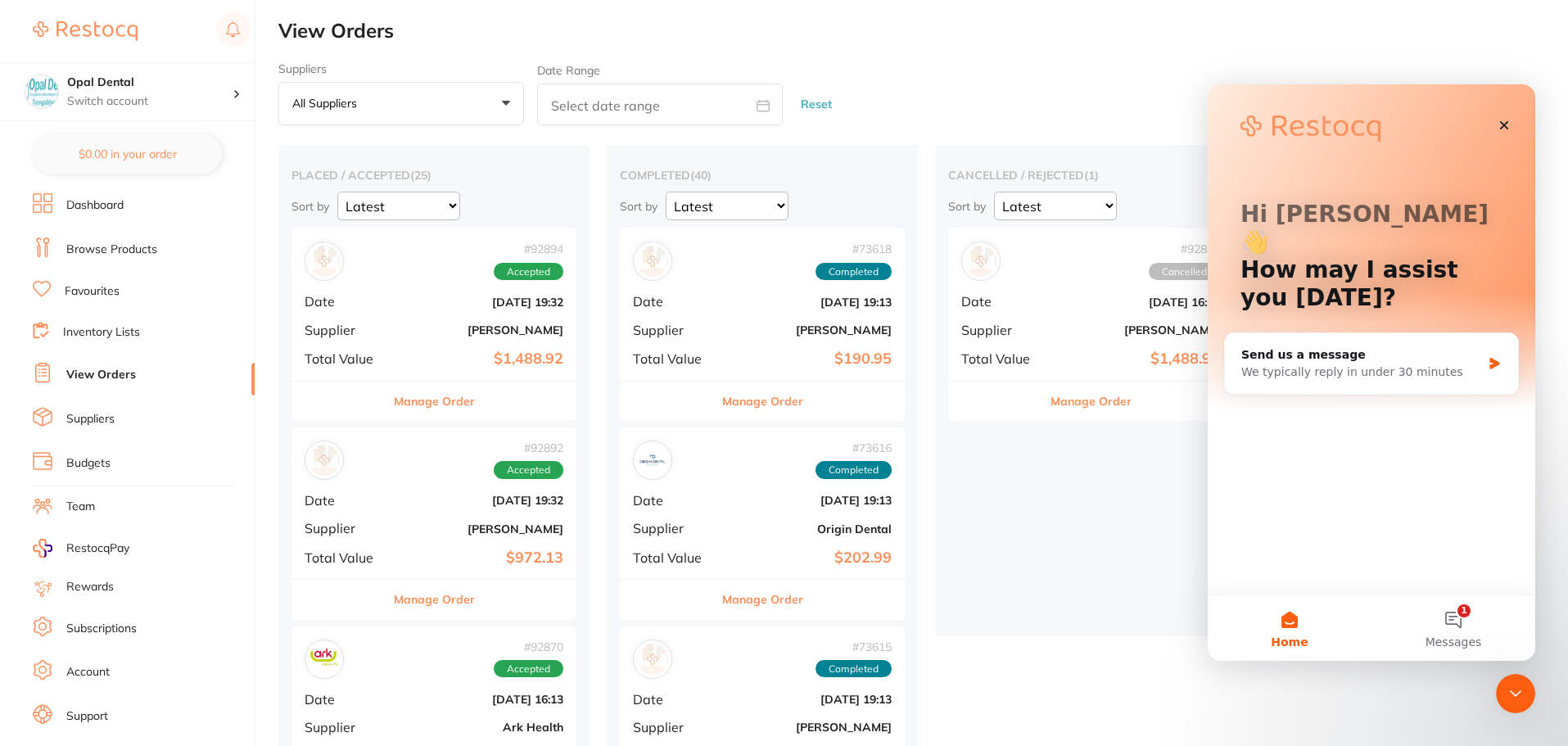
click at [111, 713] on li "Support" at bounding box center [144, 716] width 222 height 25
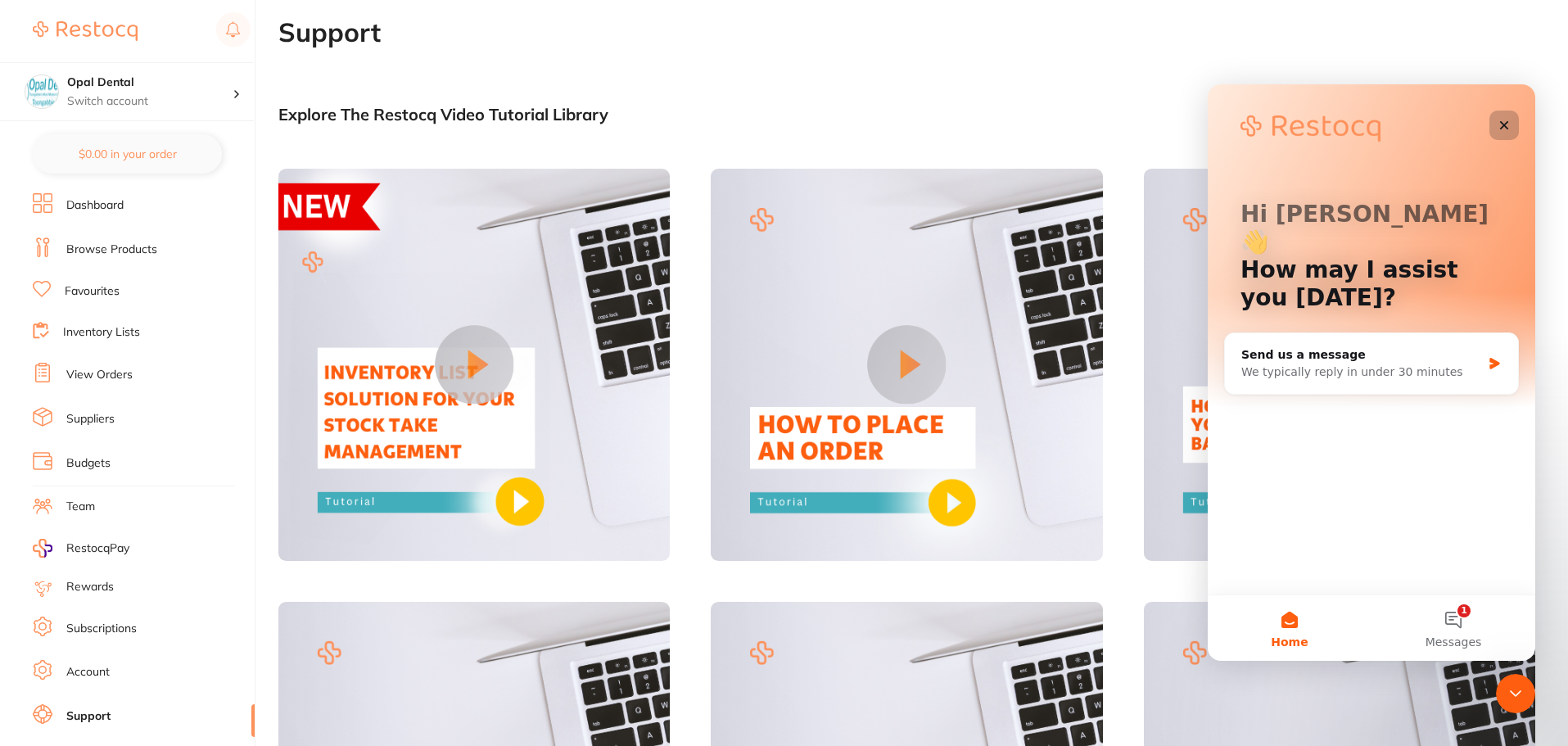
click at [1505, 125] on icon "Close" at bounding box center [1504, 125] width 9 height 9
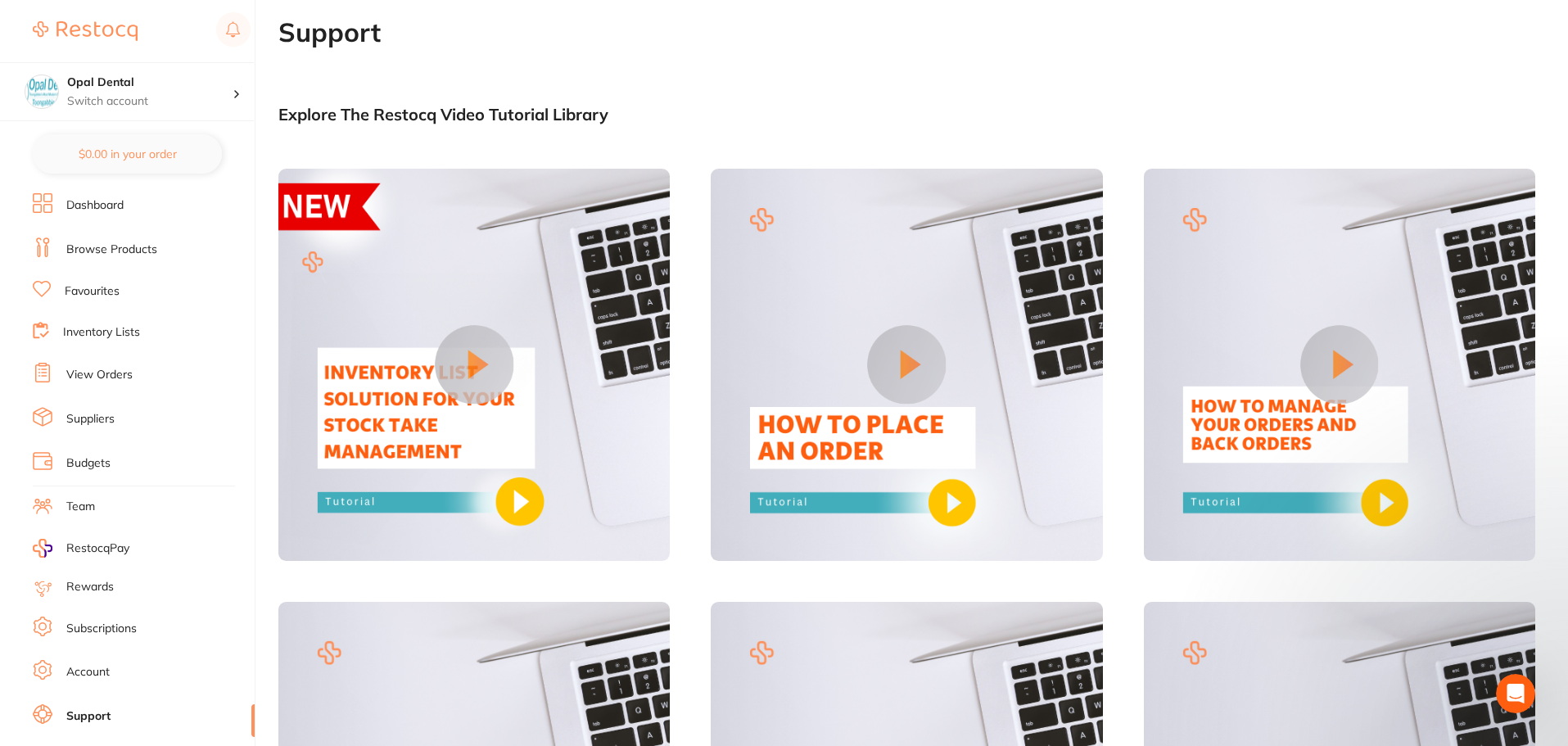
click at [815, 100] on main "Support Explore The Restocq Video Tutorial Library Tell us what you need help w…" at bounding box center [923, 433] width 1290 height 834
click at [115, 213] on link "Dashboard" at bounding box center [94, 206] width 57 height 17
